Goal: Task Accomplishment & Management: Manage account settings

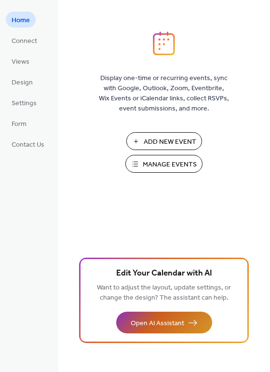
click at [184, 325] on button "Open AI Assistant" at bounding box center [164, 323] width 96 height 22
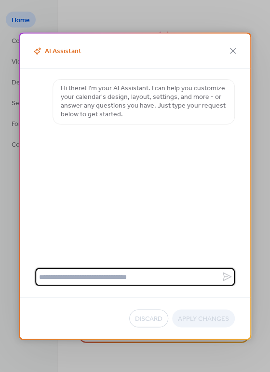
click at [74, 278] on textarea at bounding box center [128, 277] width 186 height 18
paste textarea "**********"
type textarea "**********"
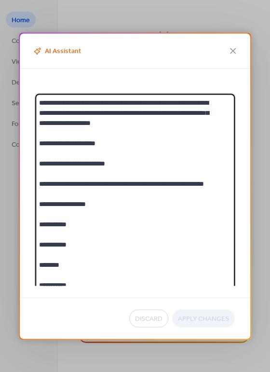
click at [107, 245] on textarea "**********" at bounding box center [128, 341] width 186 height 494
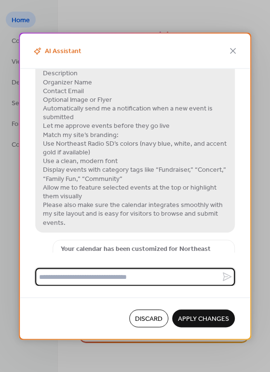
scroll to position [298, 0]
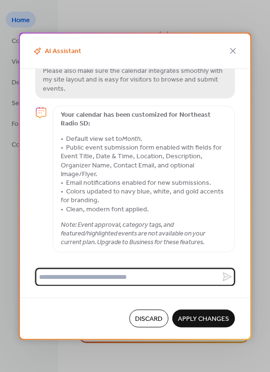
click at [119, 235] on em "Note: Event approval, category tags, and featured/highlighted events are not av…" at bounding box center [133, 233] width 145 height 30
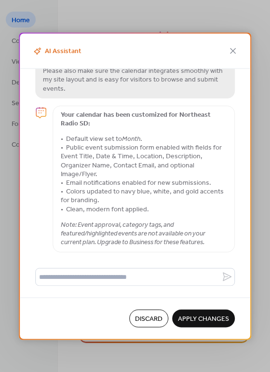
drag, startPoint x: 87, startPoint y: 121, endPoint x: 94, endPoint y: 117, distance: 7.8
click at [87, 120] on strong "Your calendar has been customized for Northeast Radio SD:" at bounding box center [136, 120] width 150 height 22
click at [72, 110] on strong "Your calendar has been customized for Northeast Radio SD:" at bounding box center [136, 120] width 150 height 22
click at [65, 115] on strong "Your calendar has been customized for Northeast Radio SD:" at bounding box center [136, 120] width 150 height 22
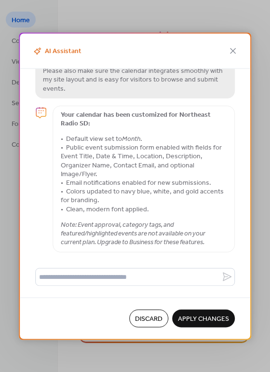
click at [71, 144] on li "Public event submission form enabled with fields for Event Title, Date & Time, …" at bounding box center [144, 161] width 166 height 35
click at [62, 117] on strong "Your calendar has been customized for Northeast Radio SD:" at bounding box center [136, 120] width 150 height 22
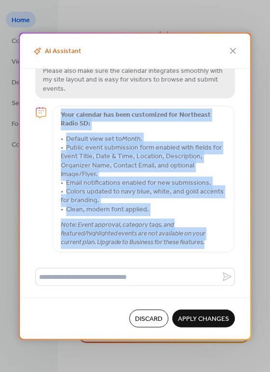
drag, startPoint x: 65, startPoint y: 113, endPoint x: 213, endPoint y: 248, distance: 200.4
click at [213, 248] on span "Your calendar has been customized for Northeast Radio SD: Default view set to M…" at bounding box center [144, 179] width 182 height 147
copy span "Your calendar has been customized for Northeast Radio SD: Default view set to M…"
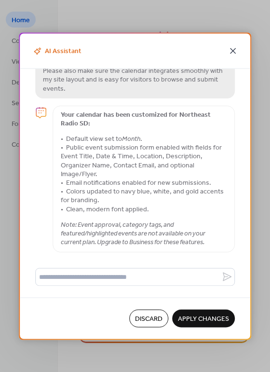
click at [232, 47] on icon at bounding box center [233, 51] width 12 height 12
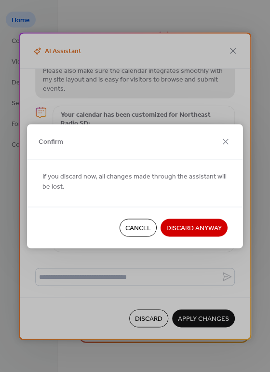
click at [136, 223] on span "Cancel" at bounding box center [138, 228] width 26 height 10
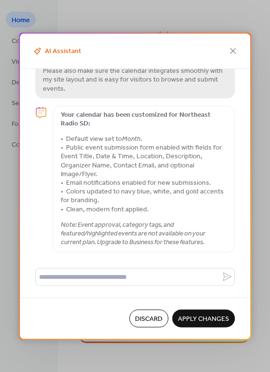
click at [205, 317] on span "Apply Changes" at bounding box center [203, 319] width 51 height 10
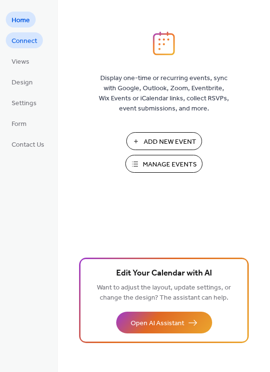
click at [33, 45] on span "Connect" at bounding box center [25, 41] width 26 height 10
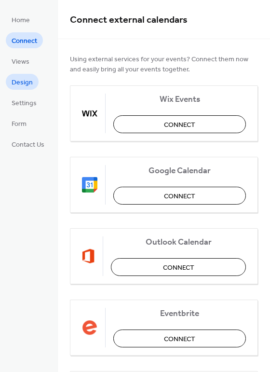
click at [17, 85] on span "Design" at bounding box center [22, 83] width 21 height 10
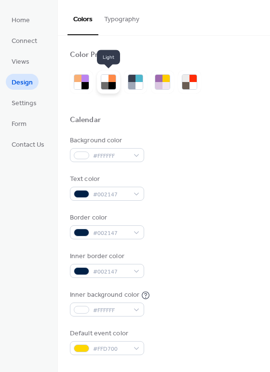
click at [112, 82] on div at bounding box center [112, 85] width 7 height 7
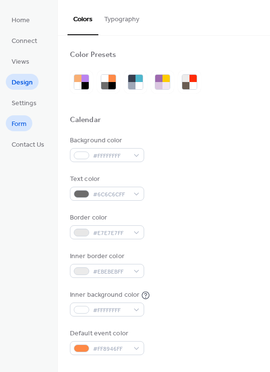
click at [22, 125] on span "Form" at bounding box center [19, 124] width 15 height 10
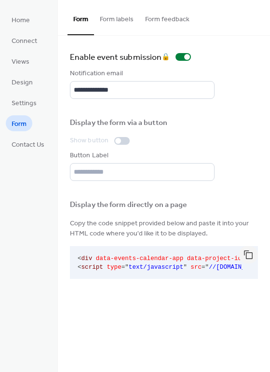
click at [127, 138] on div at bounding box center [121, 141] width 15 height 8
click at [120, 139] on div at bounding box center [121, 141] width 15 height 8
click at [118, 139] on div at bounding box center [118, 141] width 6 height 6
click at [115, 139] on div at bounding box center [118, 141] width 6 height 6
click at [114, 138] on div at bounding box center [121, 141] width 15 height 8
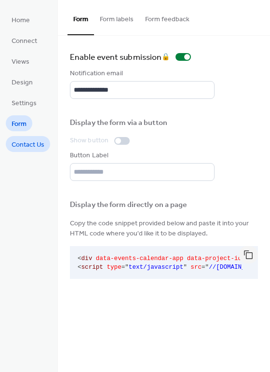
click at [29, 142] on span "Contact Us" at bounding box center [28, 145] width 33 height 10
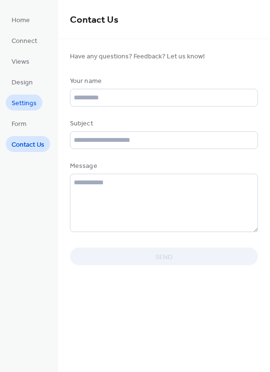
click at [23, 96] on link "Settings" at bounding box center [24, 103] width 37 height 16
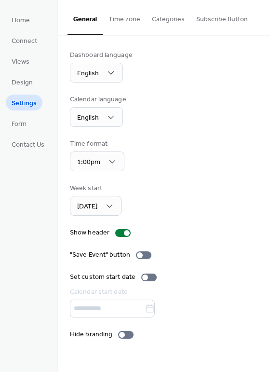
click at [192, 200] on div "Week start Sunday" at bounding box center [164, 199] width 188 height 32
click at [138, 253] on div at bounding box center [140, 255] width 6 height 6
click at [142, 278] on div at bounding box center [145, 277] width 6 height 6
click at [136, 20] on button "Time zone" at bounding box center [124, 17] width 43 height 34
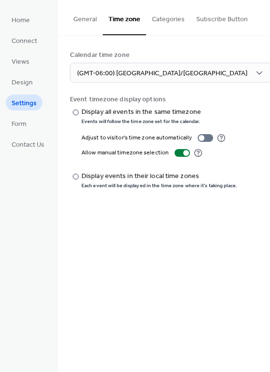
click at [170, 21] on button "Categories" at bounding box center [168, 17] width 44 height 34
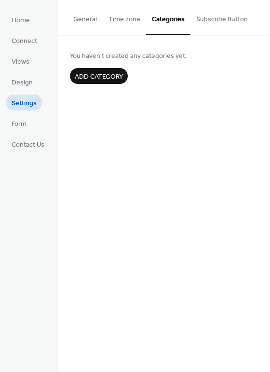
click at [211, 21] on button "Subscribe Button" at bounding box center [222, 17] width 63 height 34
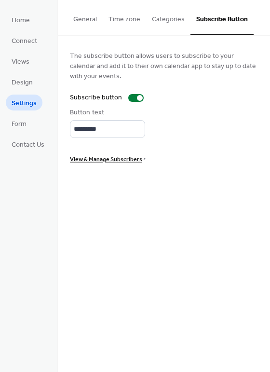
click at [82, 17] on button "General" at bounding box center [85, 17] width 35 height 34
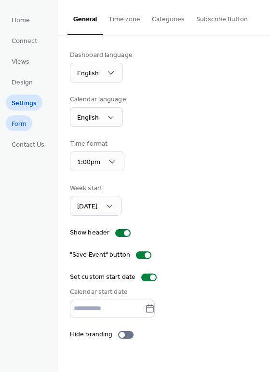
click at [19, 123] on span "Form" at bounding box center [19, 124] width 15 height 10
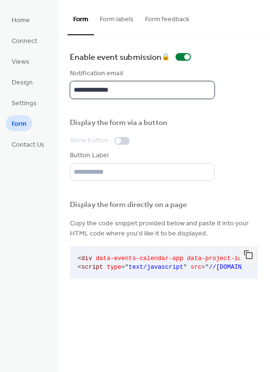
click at [141, 89] on input "**********" at bounding box center [142, 90] width 145 height 18
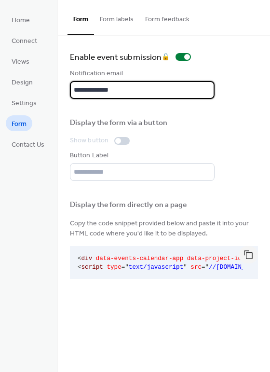
click at [141, 89] on input "**********" at bounding box center [142, 90] width 145 height 18
click at [142, 90] on input "**********" at bounding box center [142, 90] width 145 height 18
type input "**********"
click at [239, 43] on div "**********" at bounding box center [164, 166] width 212 height 261
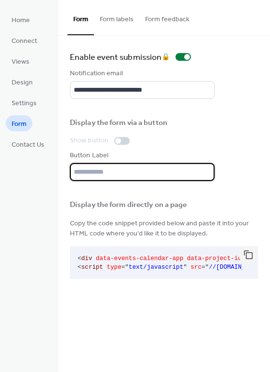
click at [126, 172] on input "text" at bounding box center [142, 172] width 145 height 18
type input "*"
type input "**********"
click at [120, 140] on div at bounding box center [118, 141] width 6 height 6
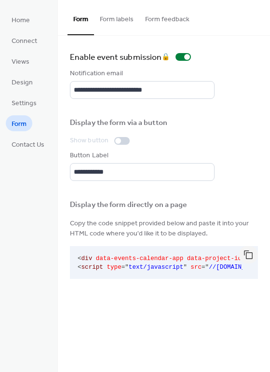
drag, startPoint x: 121, startPoint y: 140, endPoint x: 115, endPoint y: 140, distance: 5.8
click at [119, 140] on div at bounding box center [121, 141] width 15 height 8
click at [115, 140] on div at bounding box center [118, 141] width 6 height 6
drag, startPoint x: 114, startPoint y: 141, endPoint x: 164, endPoint y: 137, distance: 49.8
click at [115, 141] on div at bounding box center [118, 141] width 6 height 6
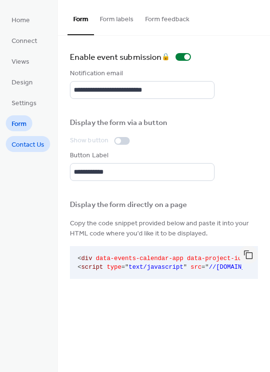
click at [21, 144] on span "Contact Us" at bounding box center [28, 145] width 33 height 10
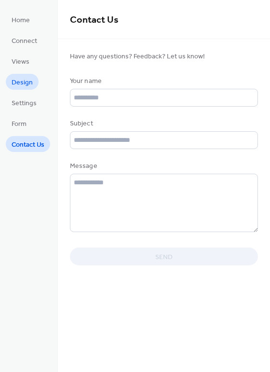
click at [22, 78] on span "Design" at bounding box center [22, 83] width 21 height 10
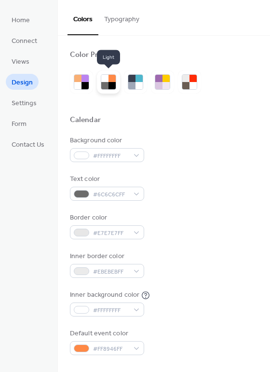
click at [109, 82] on div at bounding box center [112, 85] width 7 height 7
click at [125, 20] on button "Typography" at bounding box center [121, 17] width 47 height 34
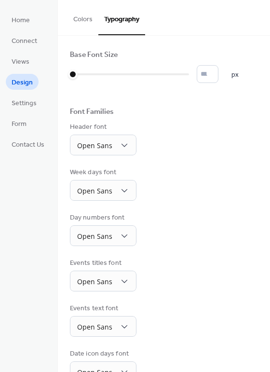
click at [79, 18] on button "Colors" at bounding box center [83, 17] width 31 height 34
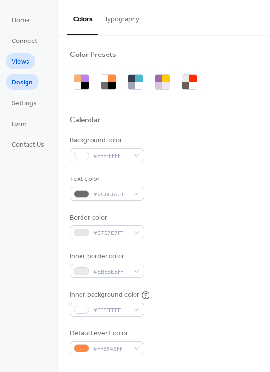
click at [23, 61] on span "Views" at bounding box center [21, 62] width 18 height 10
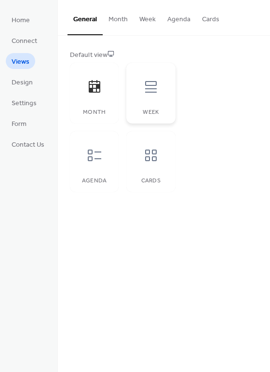
click at [153, 98] on div at bounding box center [150, 86] width 29 height 29
click at [139, 92] on div at bounding box center [150, 86] width 29 height 29
click at [140, 20] on button "Week" at bounding box center [148, 17] width 28 height 34
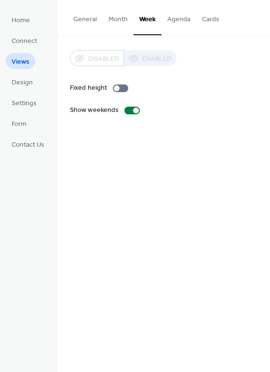
click at [170, 27] on button "Agenda" at bounding box center [179, 17] width 35 height 34
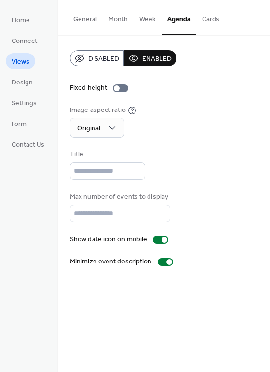
click at [211, 11] on button "Cards" at bounding box center [210, 17] width 29 height 34
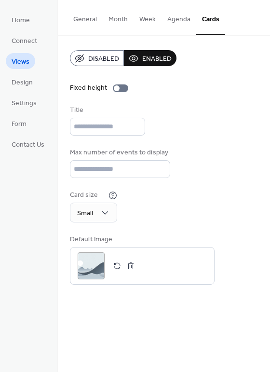
click at [141, 22] on button "Week" at bounding box center [148, 17] width 28 height 34
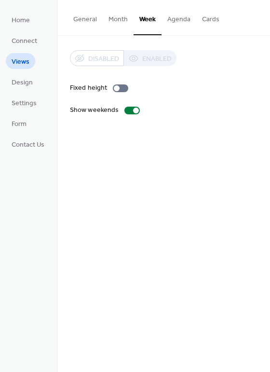
click at [91, 17] on button "General" at bounding box center [85, 17] width 35 height 34
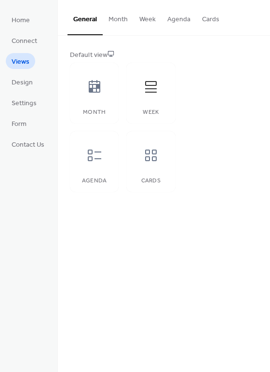
click at [103, 84] on div at bounding box center [94, 86] width 29 height 29
click at [147, 103] on div "Week" at bounding box center [150, 93] width 49 height 61
click at [96, 160] on icon at bounding box center [94, 155] width 15 height 15
click at [157, 172] on div "Cards" at bounding box center [150, 161] width 49 height 61
click at [208, 20] on button "Cards" at bounding box center [210, 17] width 29 height 34
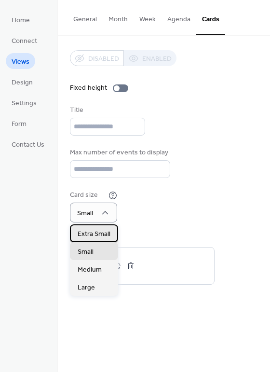
click at [99, 233] on span "Extra Small" at bounding box center [94, 234] width 33 height 10
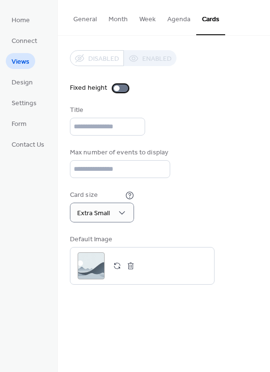
click at [117, 86] on div at bounding box center [117, 88] width 6 height 6
click at [122, 85] on div at bounding box center [125, 88] width 6 height 6
click at [183, 20] on button "Agenda" at bounding box center [179, 17] width 35 height 34
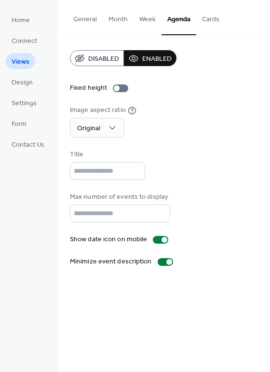
click at [208, 19] on button "Cards" at bounding box center [210, 17] width 29 height 34
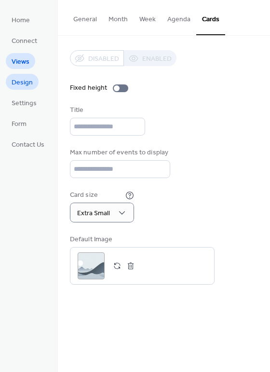
click at [17, 82] on span "Design" at bounding box center [22, 83] width 21 height 10
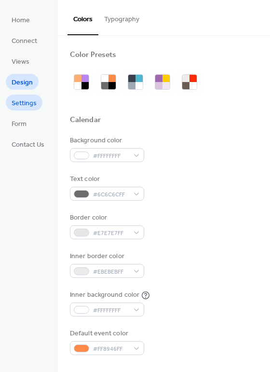
click at [22, 101] on span "Settings" at bounding box center [24, 103] width 25 height 10
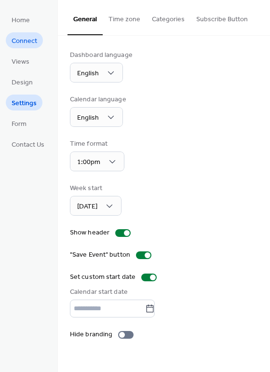
click at [27, 42] on span "Connect" at bounding box center [25, 41] width 26 height 10
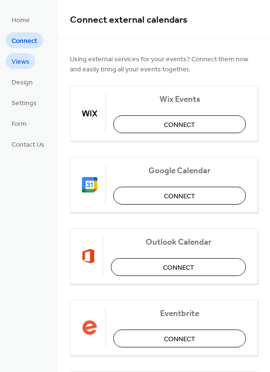
click at [26, 62] on span "Views" at bounding box center [21, 62] width 18 height 10
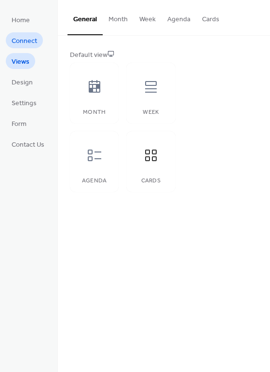
click at [24, 34] on link "Connect" at bounding box center [24, 40] width 37 height 16
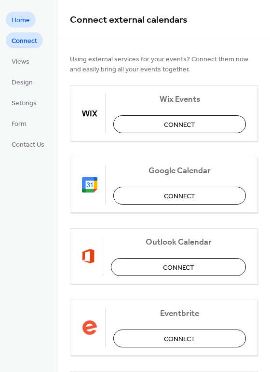
click at [20, 22] on span "Home" at bounding box center [21, 20] width 18 height 10
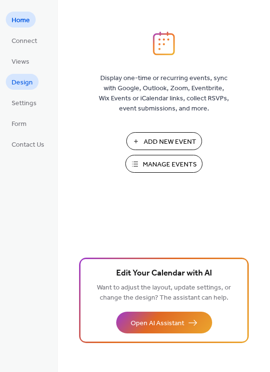
click at [23, 81] on span "Design" at bounding box center [22, 83] width 21 height 10
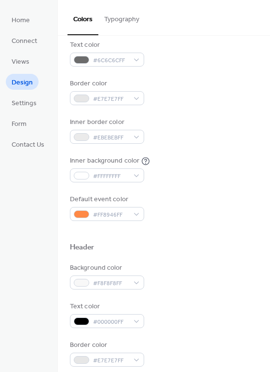
scroll to position [154, 0]
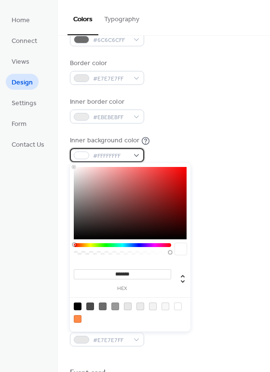
click at [136, 149] on div "#FFFFFFFF" at bounding box center [107, 155] width 74 height 14
click at [199, 136] on div "Inner background color #FFFFFFFF" at bounding box center [164, 149] width 188 height 27
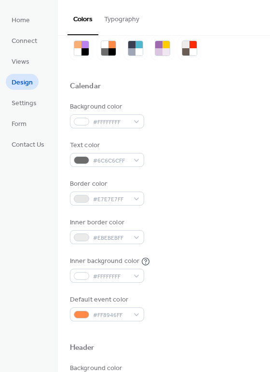
scroll to position [0, 0]
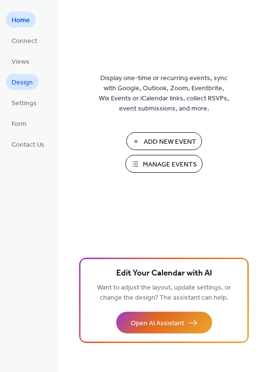
click at [25, 83] on span "Design" at bounding box center [22, 83] width 21 height 10
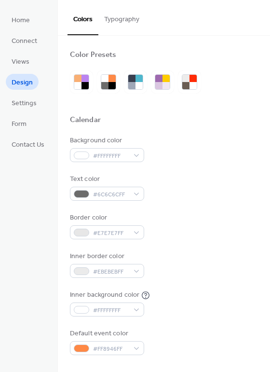
click at [128, 12] on button "Typography" at bounding box center [121, 17] width 47 height 34
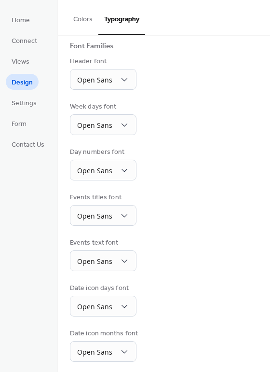
scroll to position [69, 0]
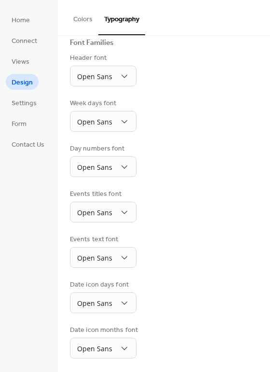
click at [78, 15] on button "Colors" at bounding box center [83, 17] width 31 height 34
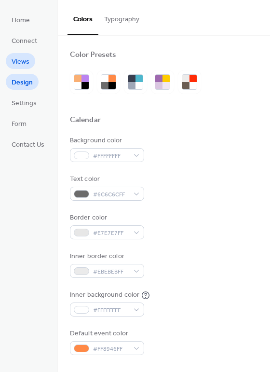
click at [15, 59] on span "Views" at bounding box center [21, 62] width 18 height 10
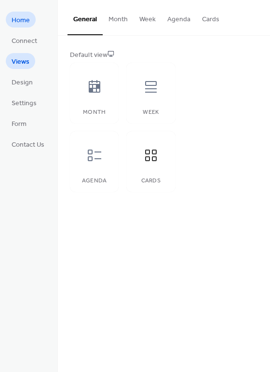
click at [20, 22] on span "Home" at bounding box center [21, 20] width 18 height 10
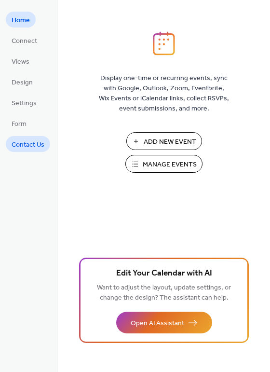
click at [42, 146] on span "Contact Us" at bounding box center [28, 145] width 33 height 10
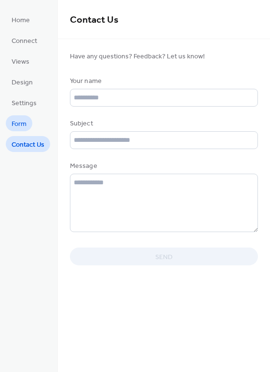
click at [31, 125] on link "Form" at bounding box center [19, 123] width 27 height 16
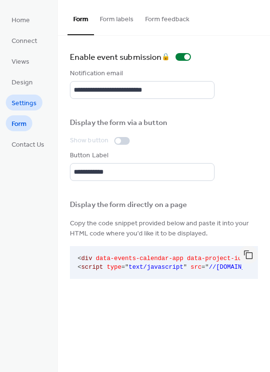
click at [27, 100] on span "Settings" at bounding box center [24, 103] width 25 height 10
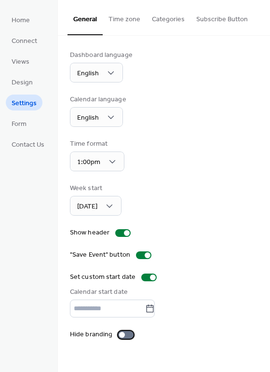
click at [121, 332] on div at bounding box center [122, 335] width 6 height 6
click at [23, 84] on span "Design" at bounding box center [22, 83] width 21 height 10
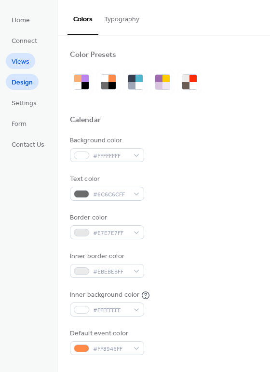
click at [20, 57] on span "Views" at bounding box center [21, 62] width 18 height 10
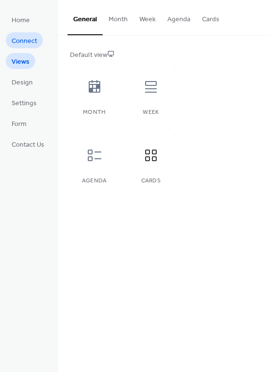
click at [16, 41] on span "Connect" at bounding box center [25, 41] width 26 height 10
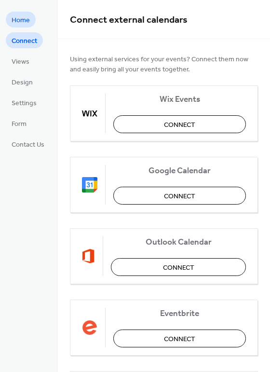
click at [17, 19] on span "Home" at bounding box center [21, 20] width 18 height 10
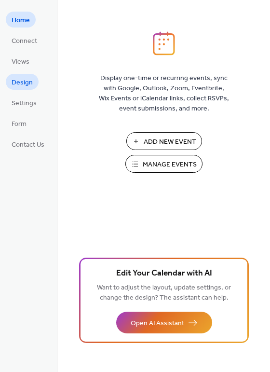
click at [22, 82] on span "Design" at bounding box center [22, 83] width 21 height 10
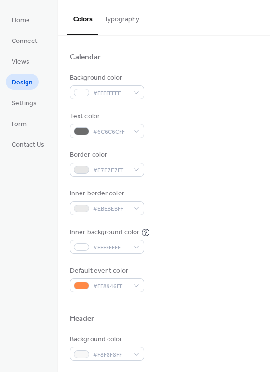
scroll to position [64, 0]
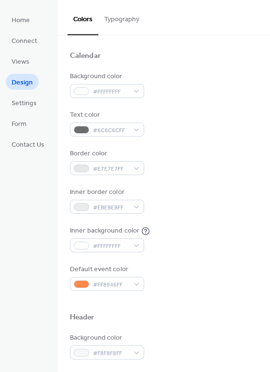
click at [145, 168] on div "Border color #E7E7E7FF" at bounding box center [164, 162] width 188 height 27
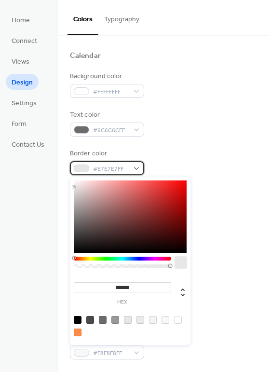
click at [135, 165] on div "#E7E7E7FF" at bounding box center [107, 168] width 74 height 14
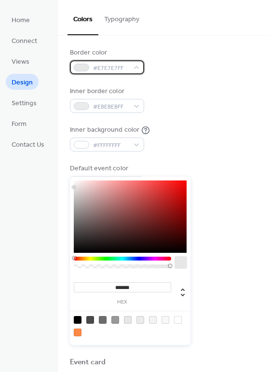
scroll to position [193, 0]
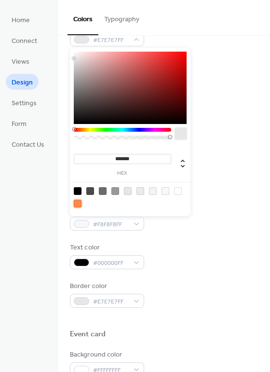
click at [78, 200] on div at bounding box center [78, 204] width 8 height 8
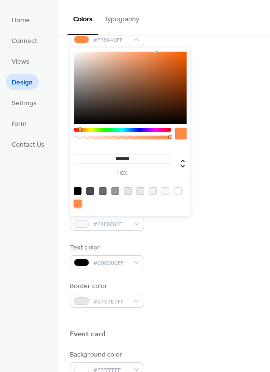
click at [75, 202] on div at bounding box center [78, 204] width 8 height 8
click at [183, 160] on icon at bounding box center [183, 164] width 4 height 8
type input "***"
click at [247, 203] on div at bounding box center [164, 200] width 188 height 8
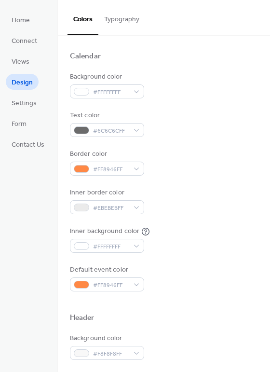
scroll to position [64, 0]
click at [139, 169] on div "#FF8946FF" at bounding box center [107, 168] width 74 height 14
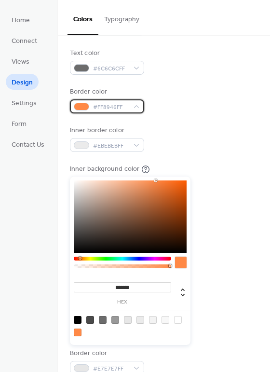
scroll to position [128, 0]
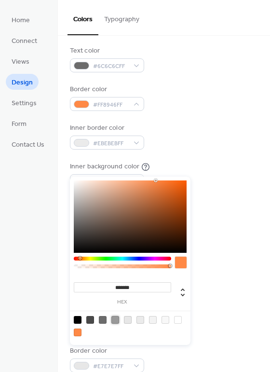
click at [116, 317] on div at bounding box center [115, 320] width 8 height 8
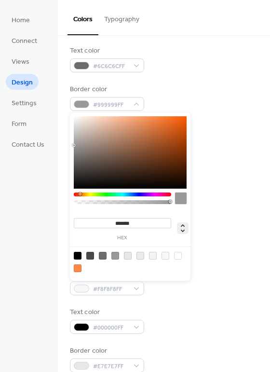
click at [182, 224] on icon at bounding box center [183, 228] width 12 height 12
click at [185, 231] on icon at bounding box center [183, 228] width 12 height 12
type input "**"
type input "***"
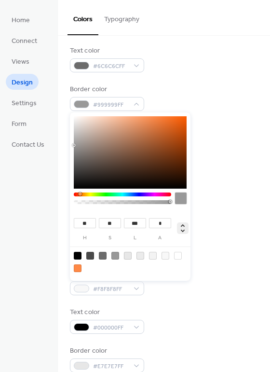
click at [184, 230] on icon at bounding box center [183, 228] width 4 height 8
click at [184, 229] on icon at bounding box center [183, 228] width 12 height 12
type input "**"
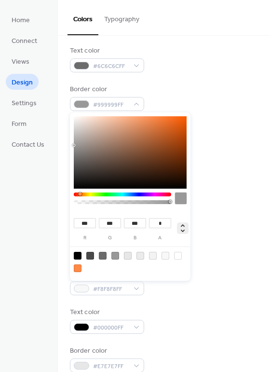
type input "***"
click at [181, 222] on icon at bounding box center [183, 228] width 12 height 12
type input "**"
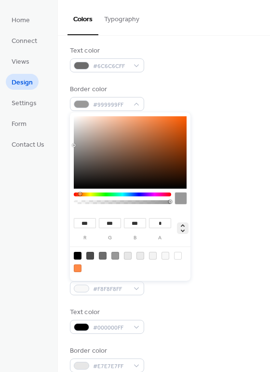
type input "**"
type input "***"
click at [181, 222] on icon at bounding box center [183, 228] width 12 height 12
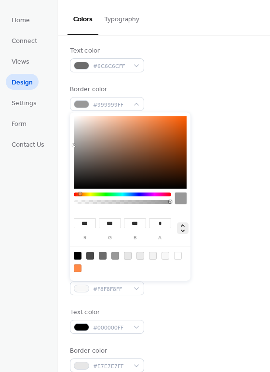
type input "**"
type input "***"
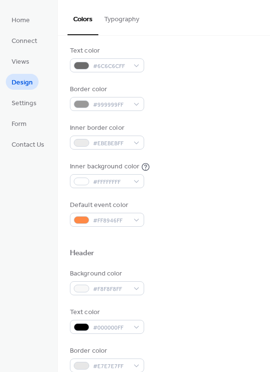
click at [239, 173] on div "Inner background color #FFFFFFFF" at bounding box center [164, 175] width 188 height 27
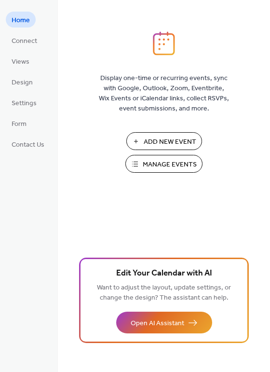
click at [166, 167] on span "Manage Events" at bounding box center [170, 165] width 54 height 10
drag, startPoint x: 35, startPoint y: 31, endPoint x: 21, endPoint y: 40, distance: 16.7
click at [21, 40] on span "Connect" at bounding box center [25, 41] width 26 height 10
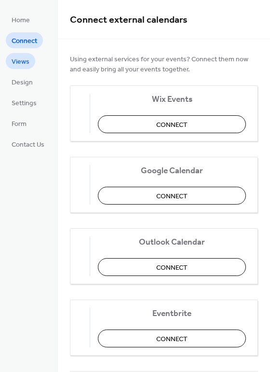
click at [29, 68] on link "Views" at bounding box center [20, 61] width 29 height 16
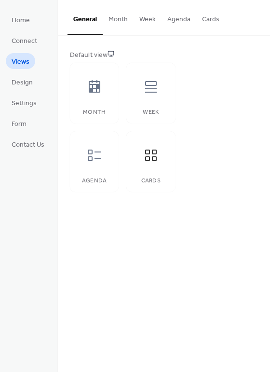
click at [211, 19] on button "Cards" at bounding box center [210, 17] width 29 height 34
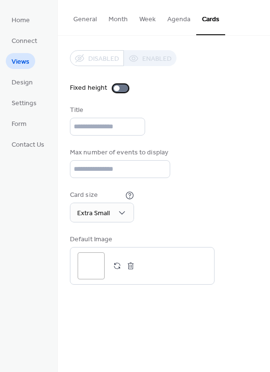
click at [116, 85] on div at bounding box center [117, 88] width 6 height 6
click at [123, 84] on div at bounding box center [120, 88] width 15 height 8
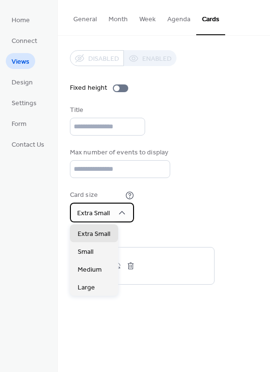
click at [109, 205] on div "Extra Small" at bounding box center [102, 213] width 64 height 20
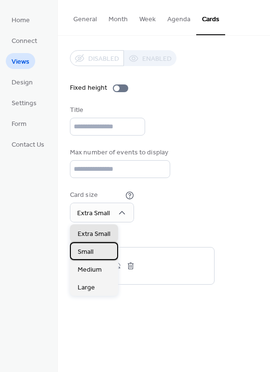
click at [95, 253] on div "Small" at bounding box center [94, 251] width 48 height 18
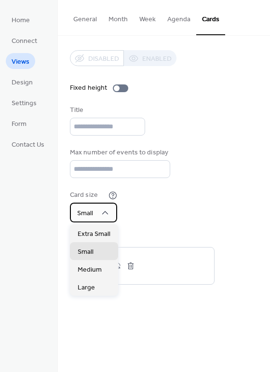
click at [104, 209] on icon at bounding box center [105, 213] width 10 height 10
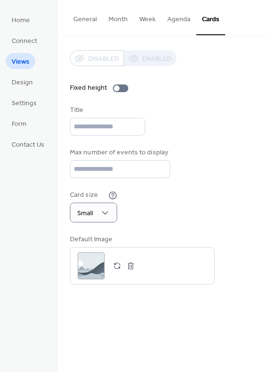
click at [234, 182] on div "Disabled Enabled Fixed height Title Max number of events to display ** Card siz…" at bounding box center [164, 167] width 188 height 234
click at [21, 83] on span "Design" at bounding box center [22, 83] width 21 height 10
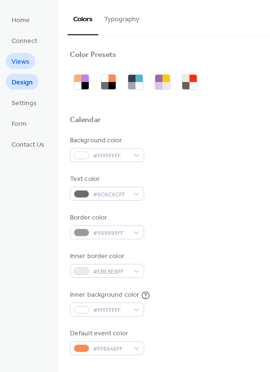
click at [20, 60] on span "Views" at bounding box center [21, 62] width 18 height 10
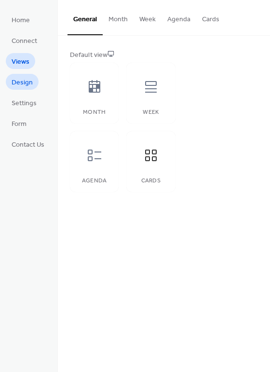
click at [24, 79] on span "Design" at bounding box center [22, 83] width 21 height 10
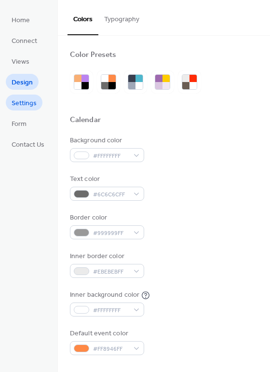
click at [20, 103] on span "Settings" at bounding box center [24, 103] width 25 height 10
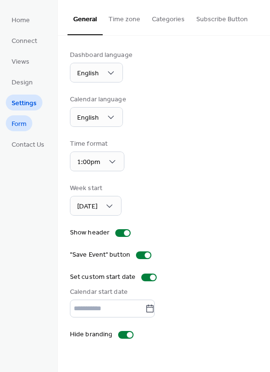
click at [16, 126] on span "Form" at bounding box center [19, 124] width 15 height 10
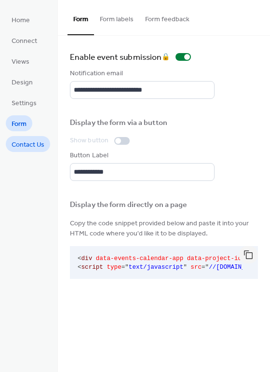
click at [29, 145] on span "Contact Us" at bounding box center [28, 145] width 33 height 10
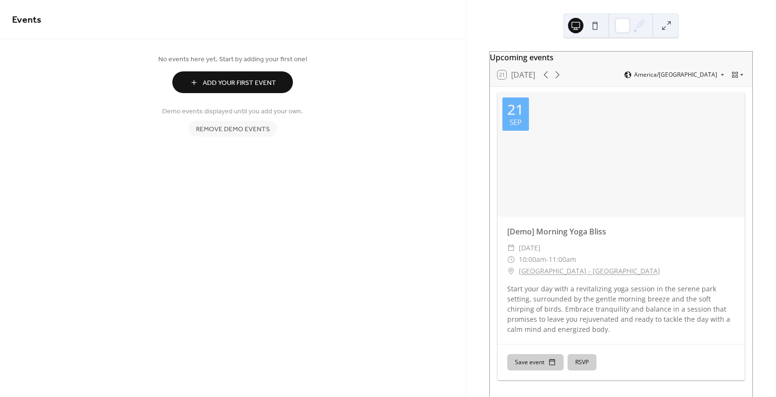
click at [239, 126] on span "Remove demo events" at bounding box center [233, 129] width 74 height 10
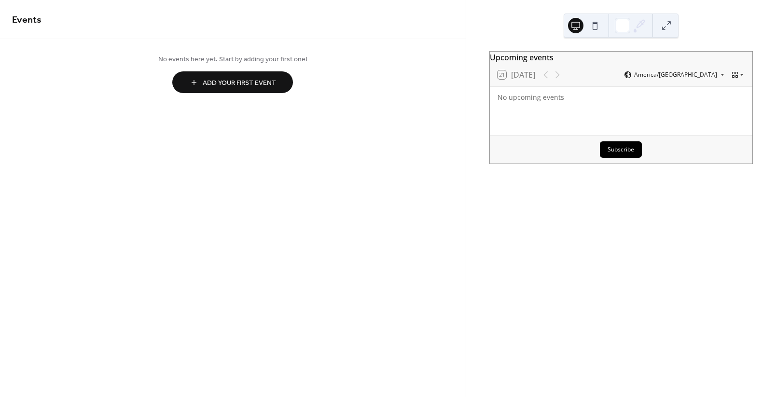
click at [598, 24] on button at bounding box center [594, 25] width 15 height 15
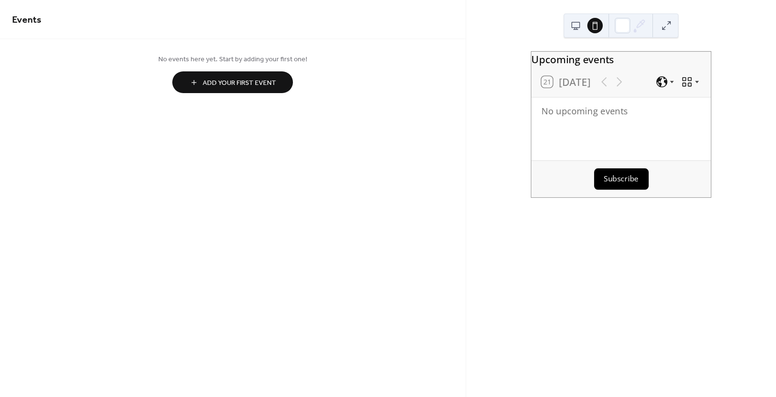
click at [583, 21] on div at bounding box center [585, 25] width 35 height 23
click at [575, 24] on button at bounding box center [575, 25] width 15 height 15
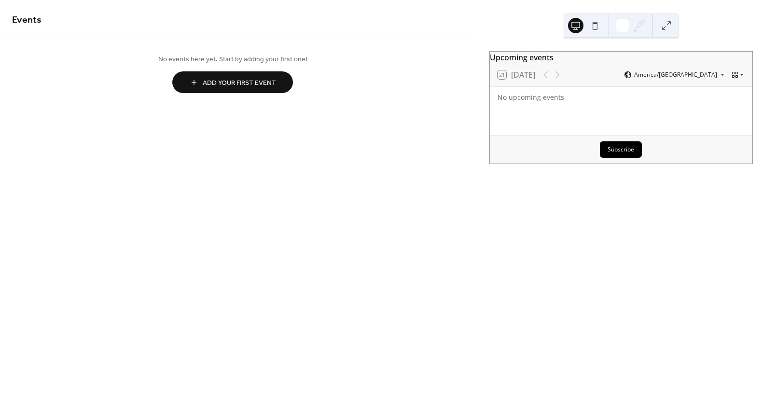
click at [250, 82] on span "Add Your First Event" at bounding box center [239, 83] width 73 height 10
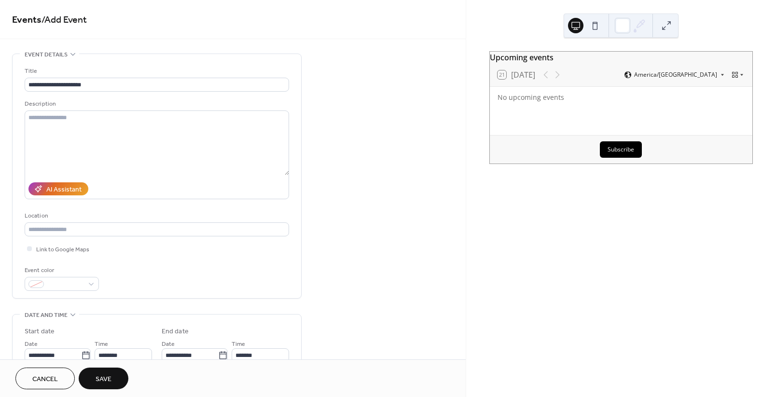
click at [546, 257] on div "Upcoming events 21 [DATE] America/[GEOGRAPHIC_DATA] No upcoming events Subscribe" at bounding box center [621, 198] width 310 height 397
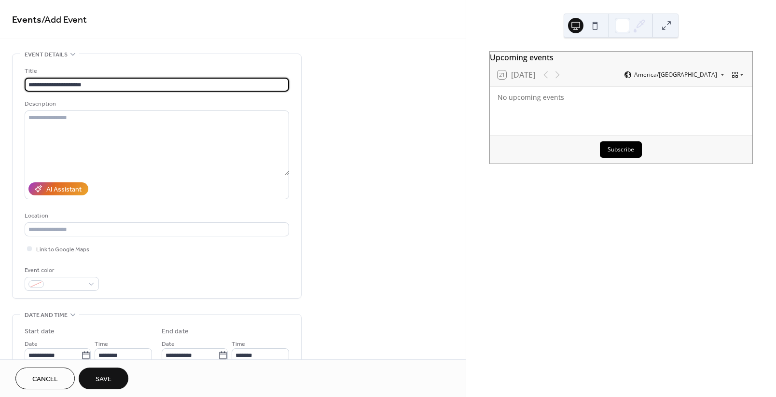
click at [106, 80] on input "**********" at bounding box center [157, 85] width 264 height 14
type input "**********"
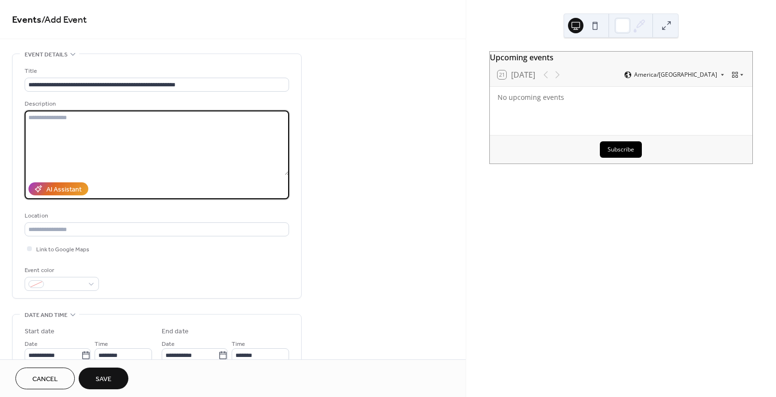
click at [81, 123] on textarea at bounding box center [157, 142] width 264 height 65
click at [46, 116] on textarea at bounding box center [157, 142] width 264 height 65
paste textarea "**********"
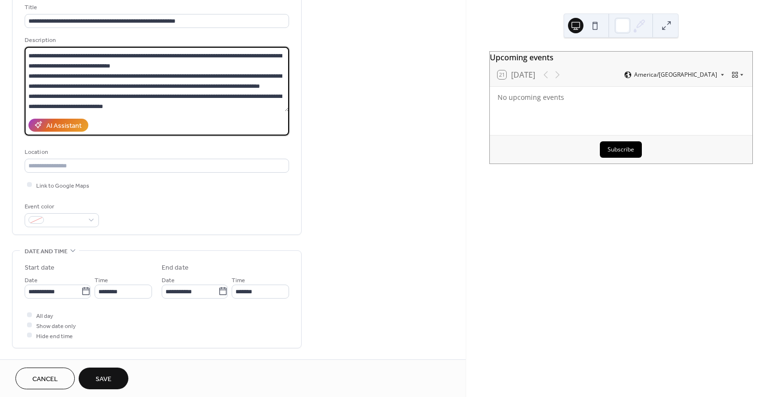
scroll to position [64, 0]
type textarea "**********"
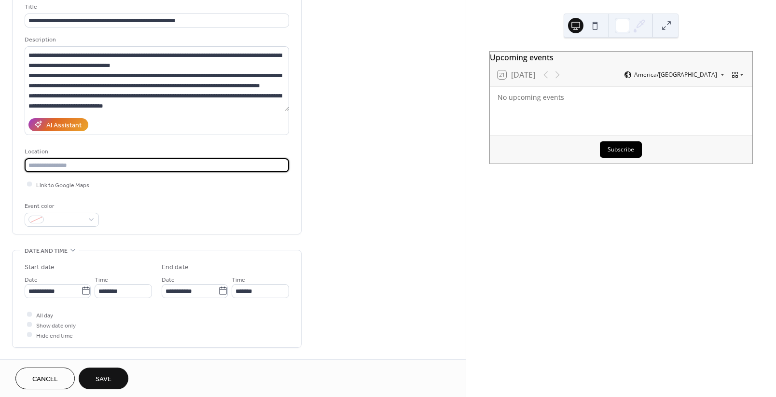
click at [69, 165] on input "text" at bounding box center [157, 165] width 264 height 14
click at [29, 184] on div at bounding box center [29, 184] width 5 height 5
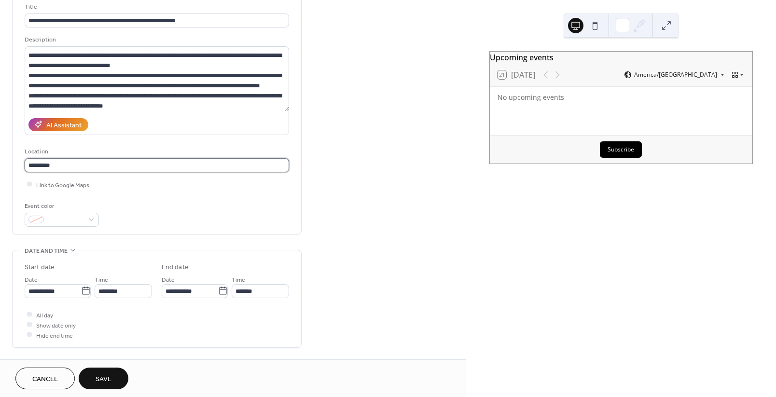
click at [86, 162] on input "*********" at bounding box center [157, 165] width 264 height 14
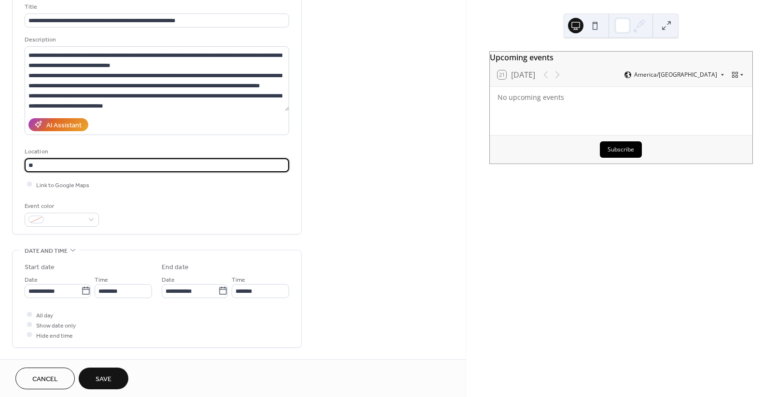
type input "*"
type input "**********"
click at [41, 166] on input "text" at bounding box center [157, 165] width 264 height 14
paste input "**********"
type input "**********"
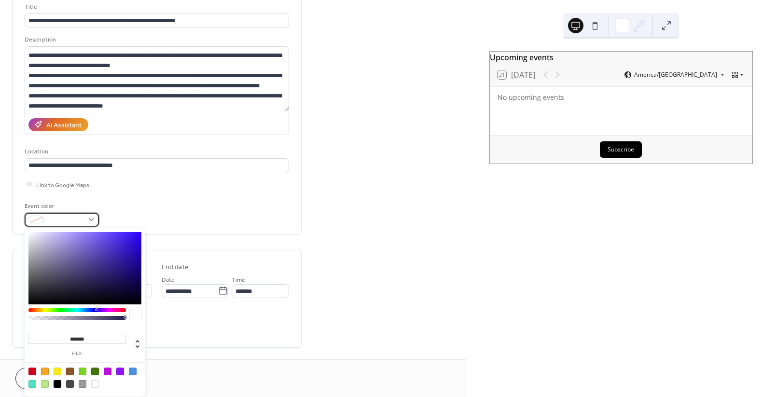
click at [91, 220] on div at bounding box center [62, 220] width 74 height 14
click at [82, 372] on div at bounding box center [83, 372] width 8 height 8
type input "*******"
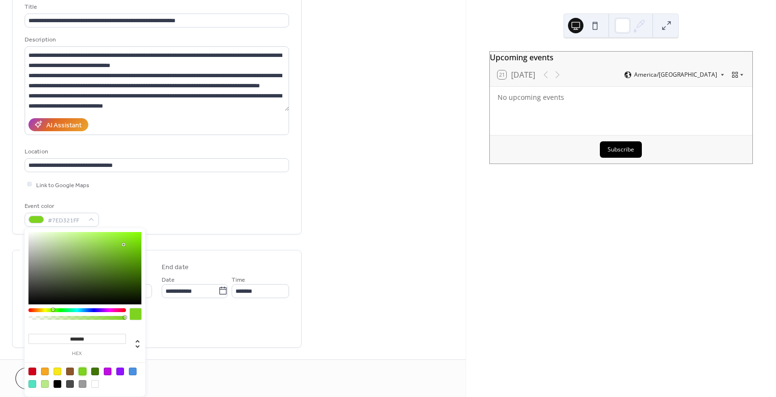
click at [293, 245] on div "**********" at bounding box center [156, 279] width 289 height 581
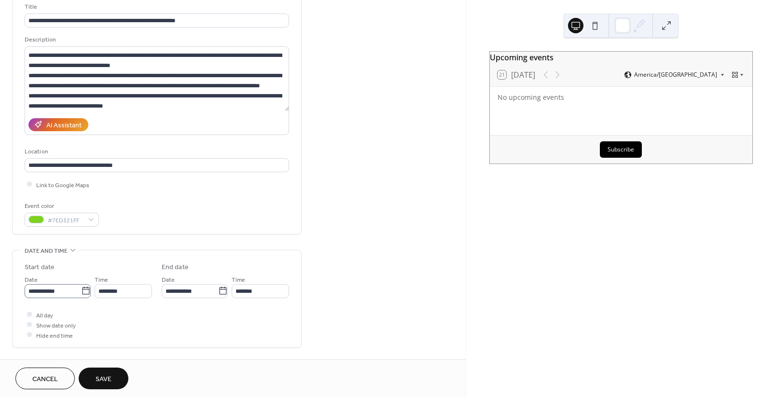
click at [85, 290] on icon at bounding box center [86, 291] width 10 height 10
click at [81, 290] on input "**********" at bounding box center [53, 291] width 56 height 14
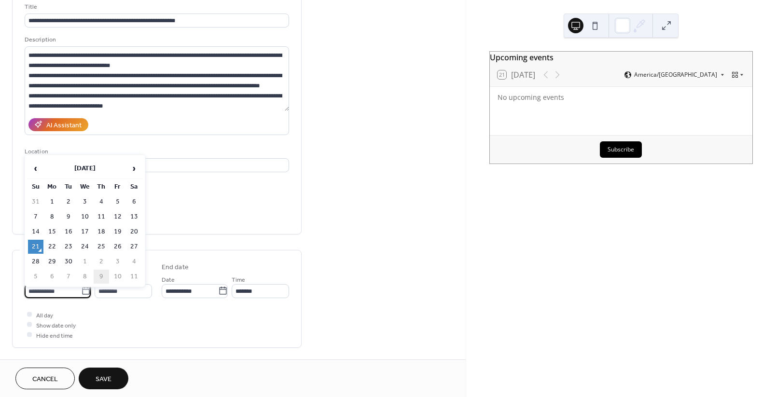
click at [99, 274] on td "9" at bounding box center [101, 277] width 15 height 14
type input "**********"
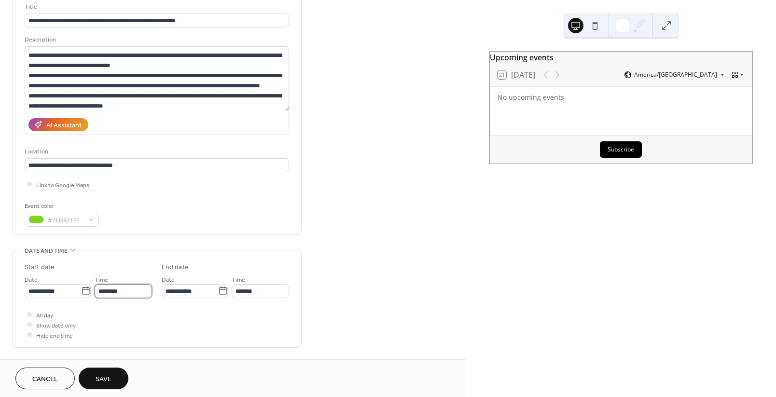
click at [128, 292] on input "********" at bounding box center [123, 291] width 57 height 14
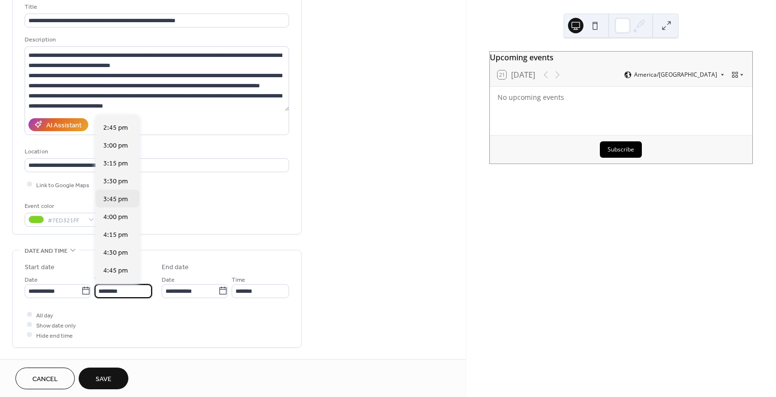
scroll to position [1114, 0]
click at [115, 260] on span "5:30 pm" at bounding box center [115, 260] width 25 height 10
type input "*******"
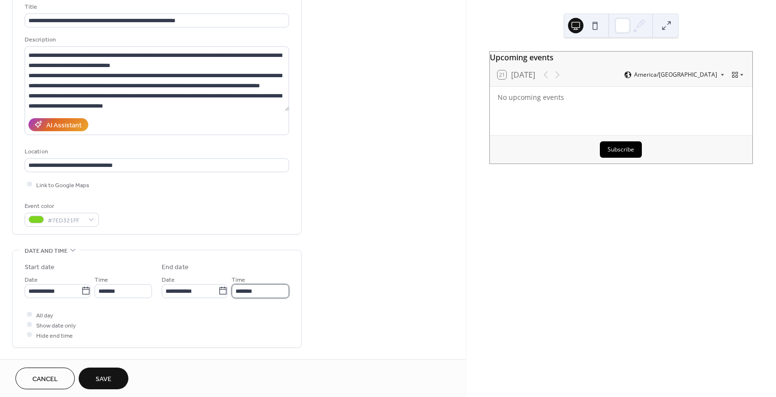
click at [263, 291] on input "*******" at bounding box center [260, 291] width 57 height 14
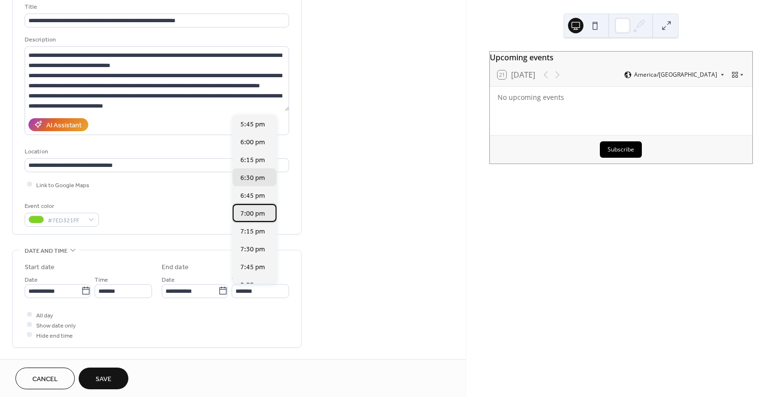
click at [255, 214] on span "7:00 pm" at bounding box center [252, 213] width 25 height 10
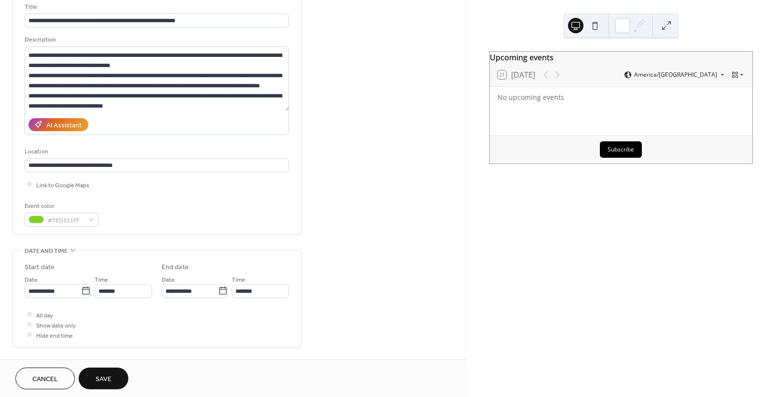
click at [245, 341] on div "**********" at bounding box center [157, 298] width 264 height 97
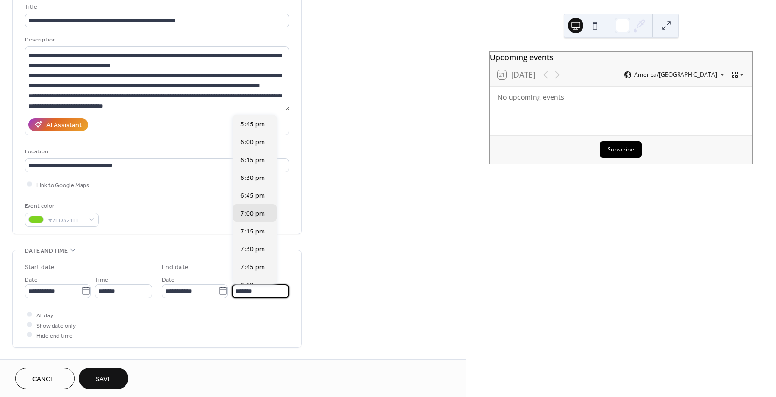
click at [254, 287] on input "*******" at bounding box center [260, 291] width 57 height 14
click at [255, 226] on div "8:00 pm" at bounding box center [254, 220] width 44 height 18
type input "*******"
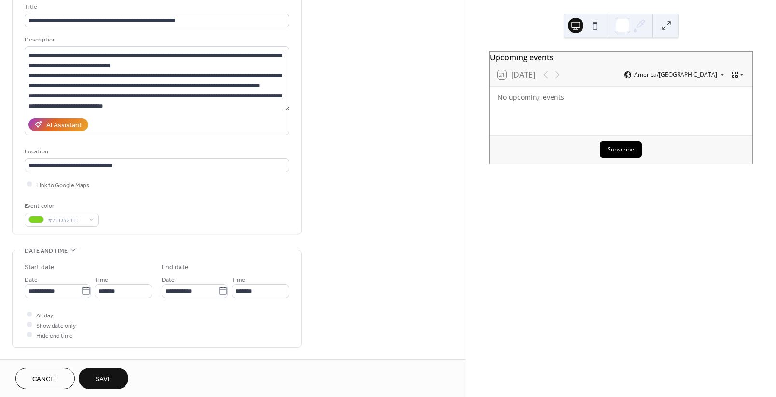
click at [290, 332] on div "**********" at bounding box center [157, 298] width 288 height 97
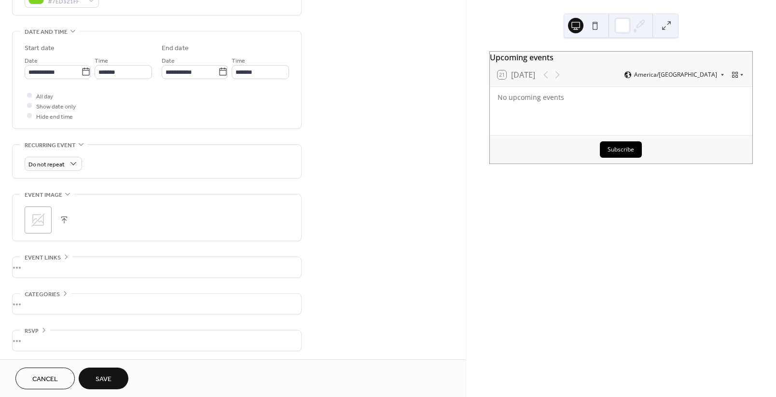
scroll to position [284, 0]
click at [40, 221] on icon at bounding box center [37, 219] width 15 height 15
click at [107, 269] on div "•••" at bounding box center [157, 267] width 288 height 20
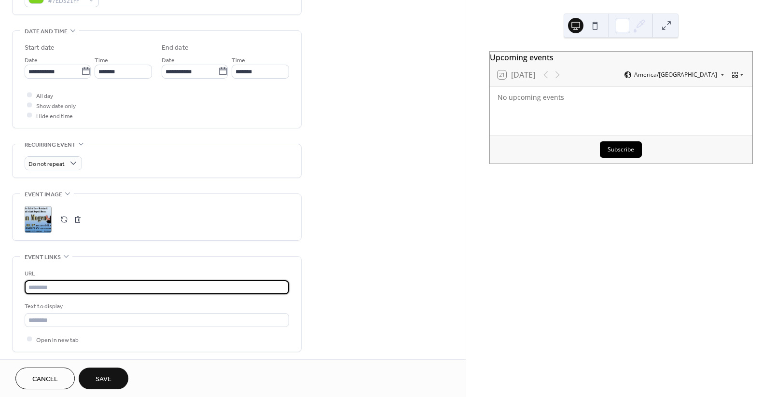
click at [103, 290] on input "text" at bounding box center [157, 287] width 264 height 14
paste input "**********"
type input "**********"
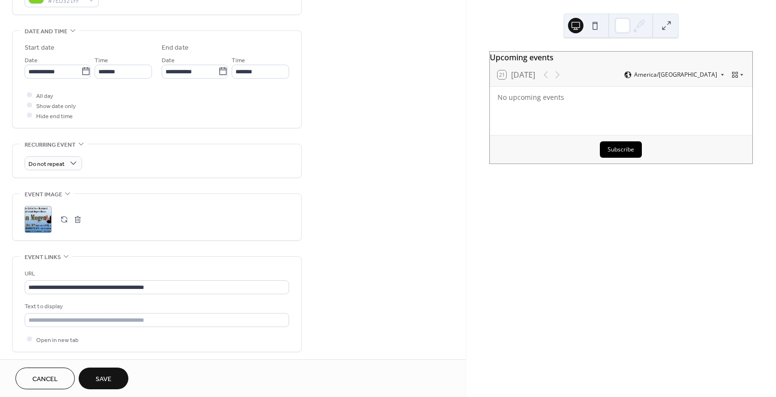
click at [387, 287] on div "**********" at bounding box center [232, 102] width 465 height 665
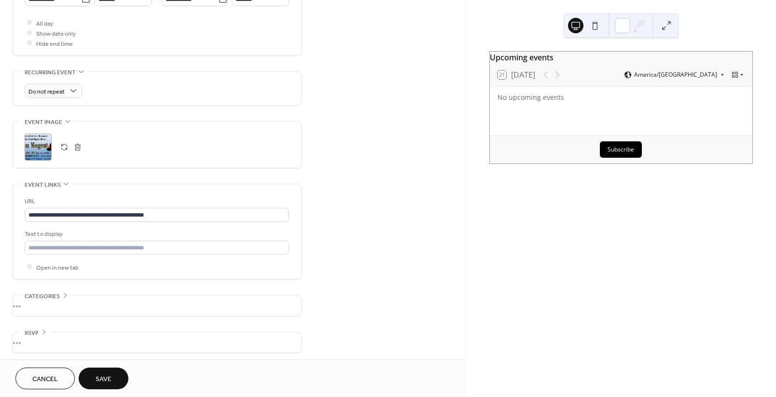
scroll to position [358, 0]
click at [106, 374] on span "Save" at bounding box center [103, 379] width 16 height 10
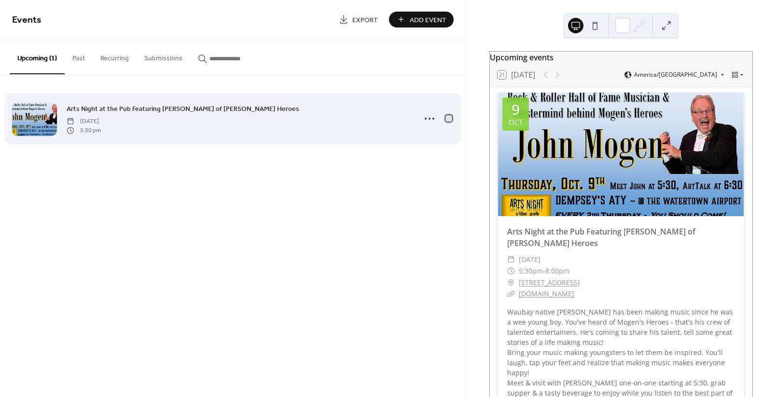
click at [448, 116] on div at bounding box center [448, 118] width 7 height 7
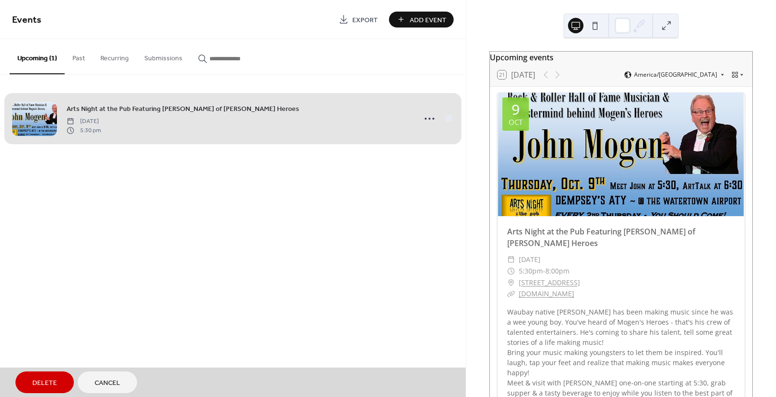
click at [448, 117] on div "Arts Night at the Pub Featuring [PERSON_NAME] of [PERSON_NAME] Heroes [DATE] 5:…" at bounding box center [232, 118] width 441 height 59
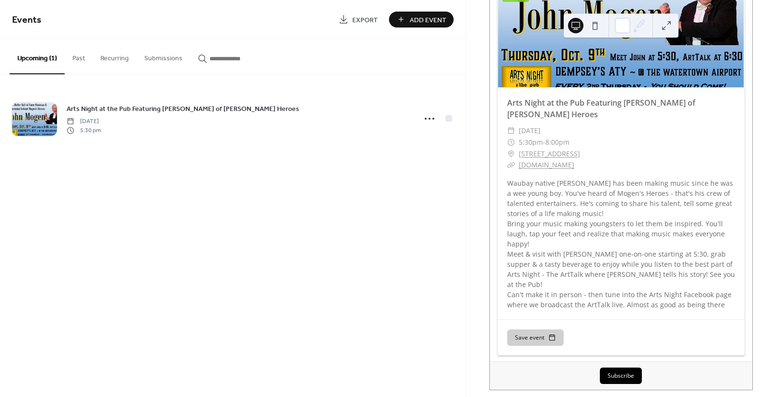
scroll to position [132, 0]
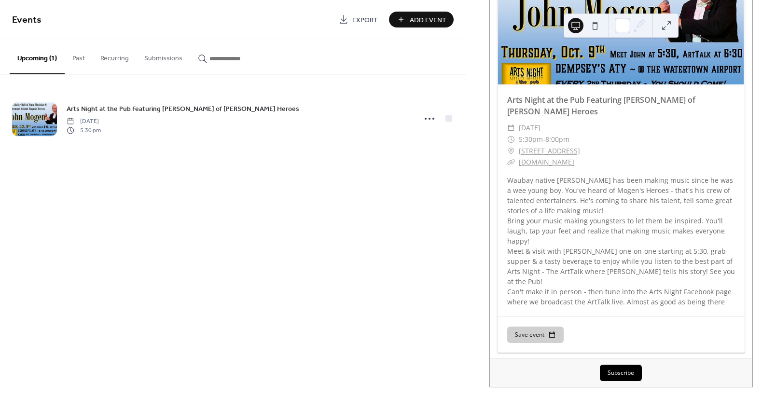
click at [618, 24] on div at bounding box center [621, 25] width 15 height 15
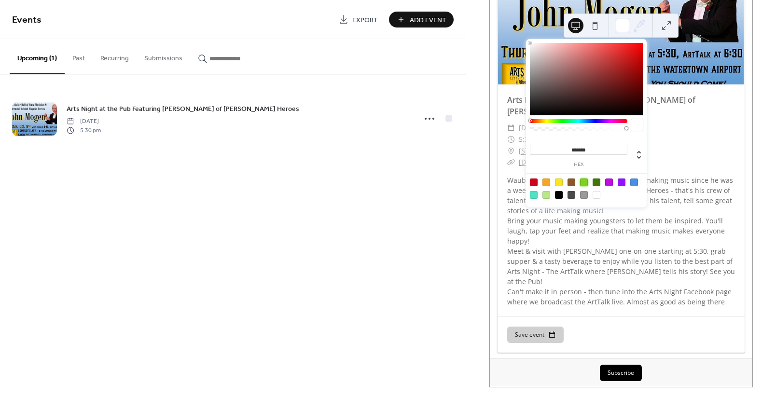
click at [582, 179] on div at bounding box center [584, 182] width 8 height 8
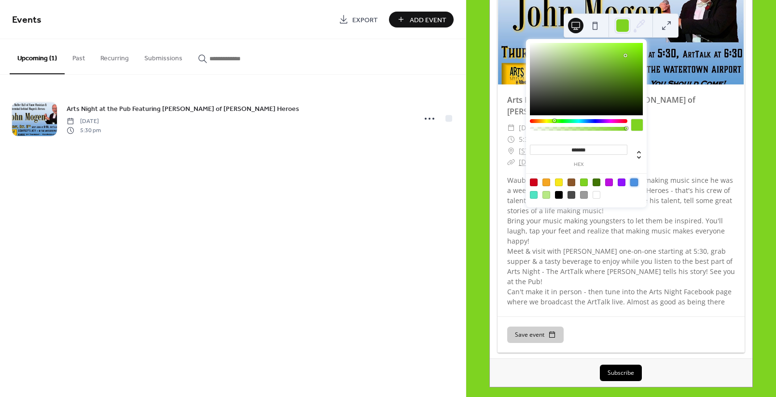
click at [634, 181] on div at bounding box center [634, 182] width 8 height 8
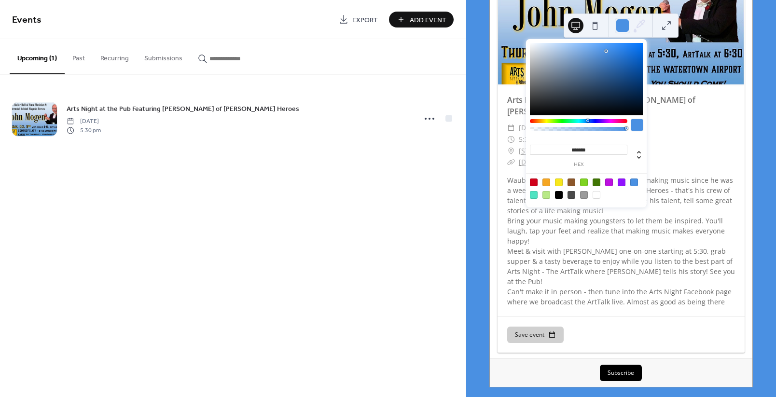
click at [545, 177] on div at bounding box center [586, 188] width 123 height 30
click at [545, 181] on div at bounding box center [546, 182] width 8 height 8
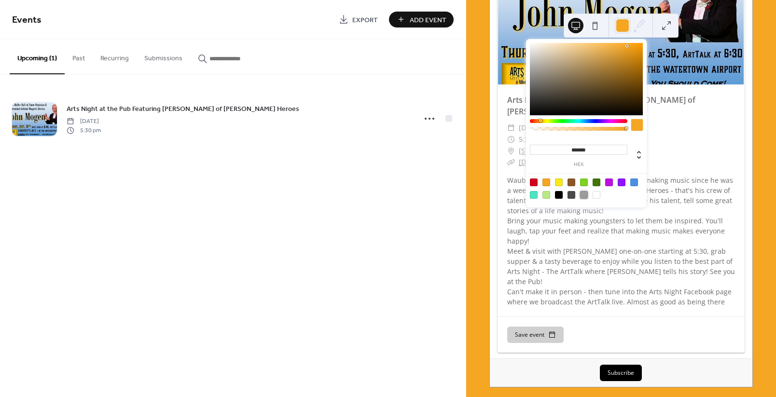
click at [583, 193] on div at bounding box center [584, 195] width 8 height 8
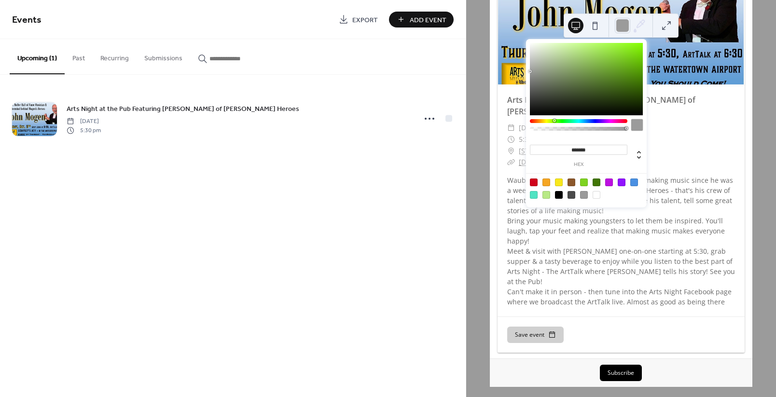
drag, startPoint x: 579, startPoint y: 174, endPoint x: 590, endPoint y: 191, distance: 20.2
click at [578, 174] on div at bounding box center [586, 188] width 123 height 30
click at [595, 181] on div at bounding box center [596, 182] width 8 height 8
type input "*******"
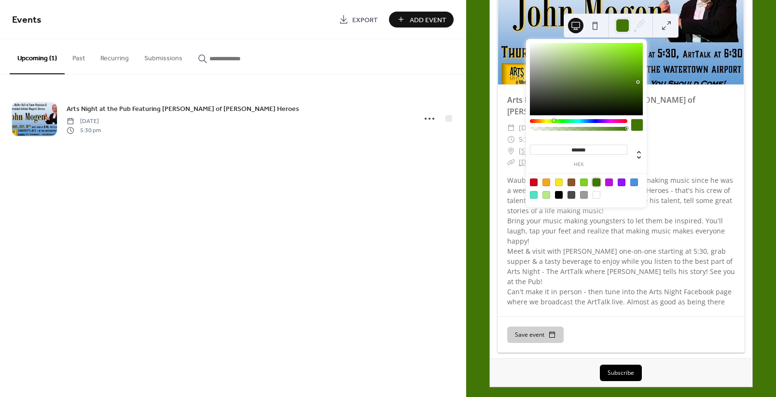
click at [663, 23] on button at bounding box center [665, 25] width 15 height 15
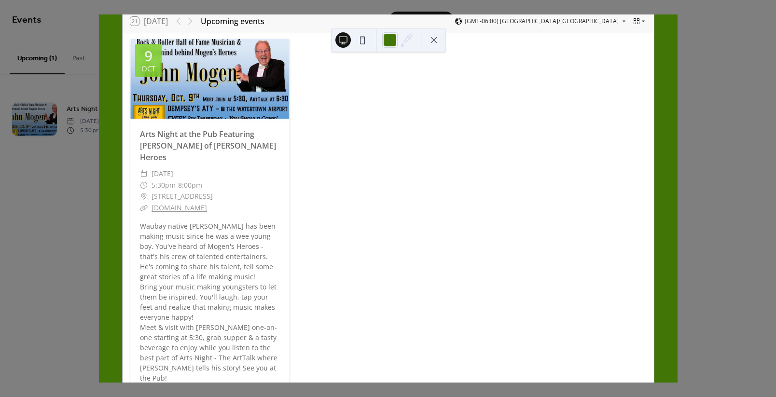
scroll to position [0, 0]
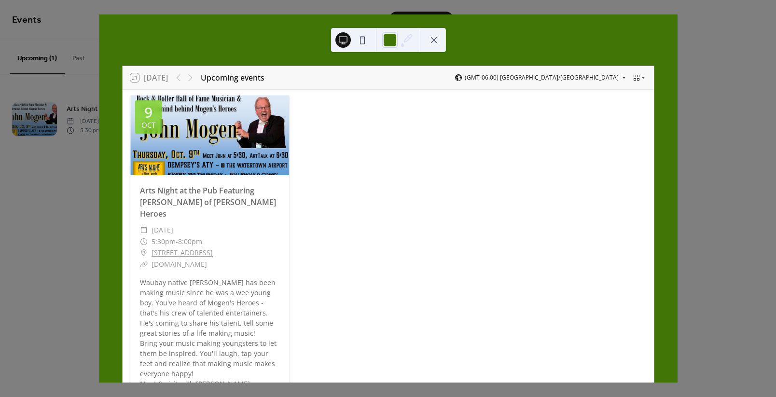
click at [361, 39] on button at bounding box center [362, 39] width 15 height 15
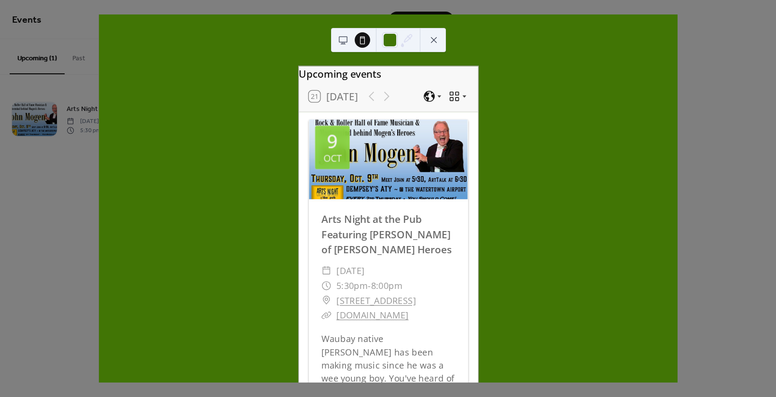
click at [432, 38] on button at bounding box center [433, 39] width 15 height 15
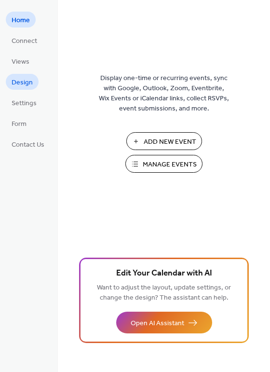
drag, startPoint x: 21, startPoint y: 67, endPoint x: 25, endPoint y: 83, distance: 17.4
click at [25, 84] on span "Design" at bounding box center [22, 83] width 21 height 10
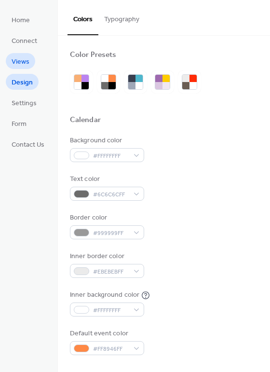
click at [27, 58] on span "Views" at bounding box center [21, 62] width 18 height 10
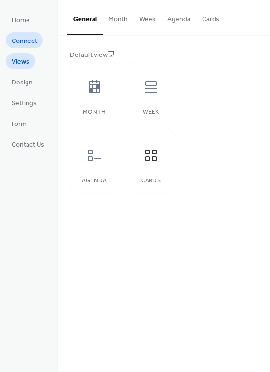
click at [27, 45] on span "Connect" at bounding box center [25, 41] width 26 height 10
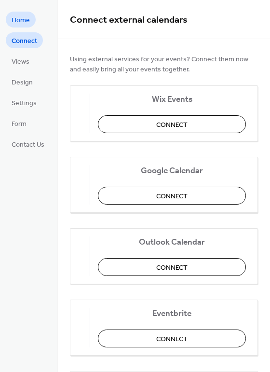
click at [24, 18] on span "Home" at bounding box center [21, 20] width 18 height 10
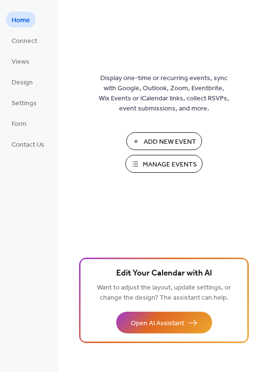
click at [144, 164] on span "Manage Events" at bounding box center [170, 165] width 54 height 10
click at [14, 37] on span "Connect" at bounding box center [25, 41] width 26 height 10
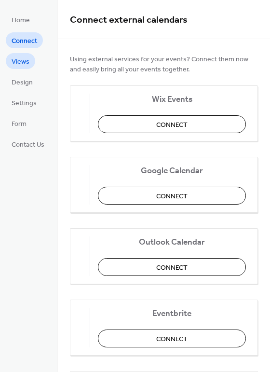
click at [24, 60] on span "Views" at bounding box center [21, 62] width 18 height 10
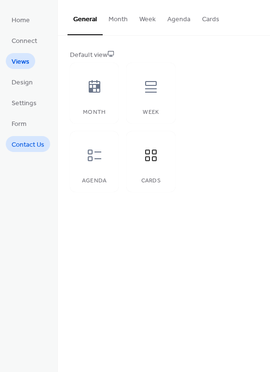
click at [45, 146] on link "Contact Us" at bounding box center [28, 144] width 44 height 16
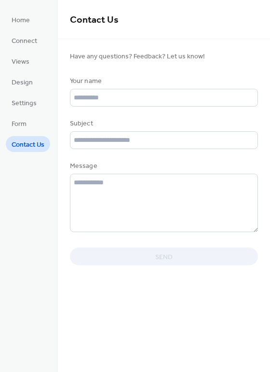
click at [37, 125] on ul "Home Connect Views Design Settings Form Contact Us" at bounding box center [28, 82] width 44 height 140
click at [25, 124] on span "Form" at bounding box center [19, 124] width 15 height 10
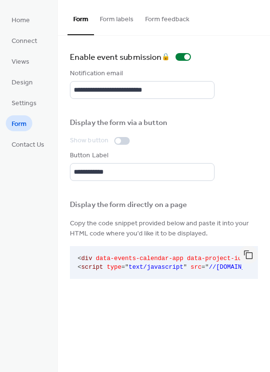
click at [118, 19] on button "Form labels" at bounding box center [116, 17] width 45 height 34
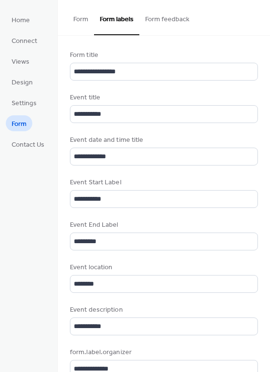
click at [168, 19] on button "Form feedback" at bounding box center [167, 17] width 56 height 34
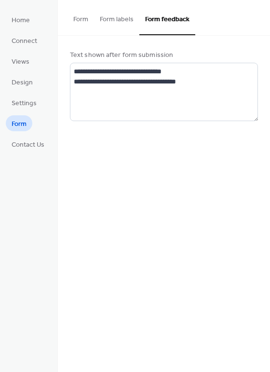
click at [84, 18] on button "Form" at bounding box center [81, 17] width 27 height 34
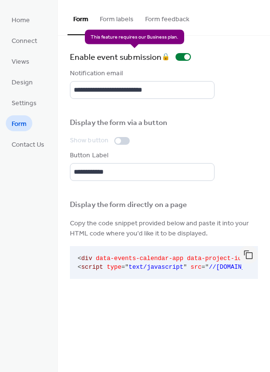
click at [186, 56] on div "Enable event submission 🔒" at bounding box center [132, 57] width 125 height 14
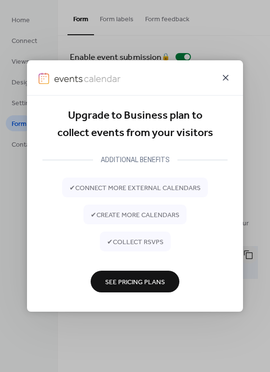
click at [229, 76] on icon at bounding box center [226, 78] width 12 height 12
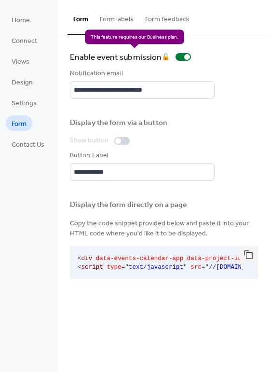
click at [187, 55] on div "Enable event submission 🔒" at bounding box center [132, 57] width 125 height 14
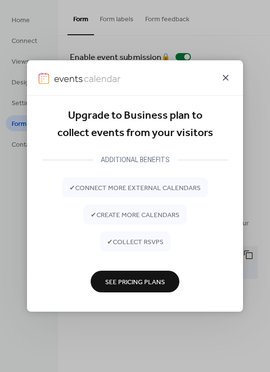
click at [226, 74] on icon at bounding box center [226, 78] width 12 height 12
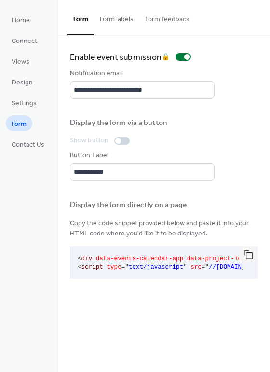
click at [118, 140] on div at bounding box center [118, 141] width 6 height 6
click at [116, 139] on div at bounding box center [118, 141] width 6 height 6
click at [248, 255] on button "button" at bounding box center [248, 254] width 19 height 17
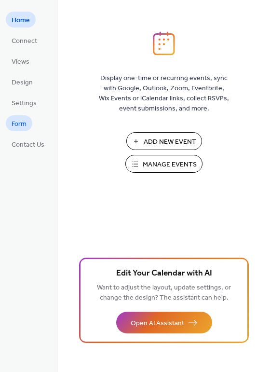
click at [22, 120] on span "Form" at bounding box center [19, 124] width 15 height 10
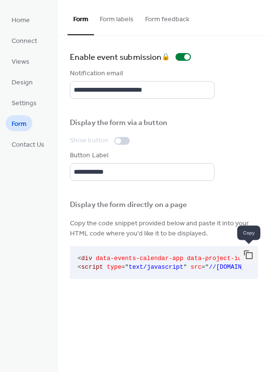
click at [248, 256] on button "button" at bounding box center [248, 254] width 19 height 17
click at [247, 252] on div at bounding box center [248, 254] width 19 height 17
click at [188, 257] on span "data-project-id" at bounding box center [214, 258] width 55 height 7
click at [202, 264] on span "=" at bounding box center [204, 267] width 4 height 7
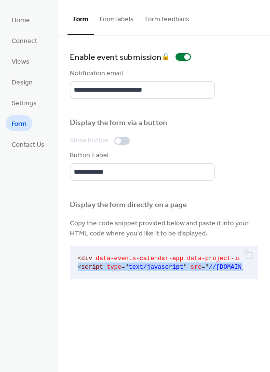
click at [202, 264] on span "=" at bounding box center [204, 267] width 4 height 7
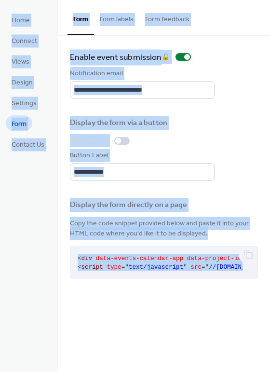
click at [55, 251] on div "Home Connect Views Design Settings Form Contact Us" at bounding box center [29, 186] width 58 height 372
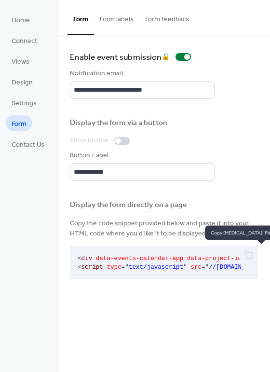
click at [252, 253] on div at bounding box center [248, 254] width 19 height 17
click at [250, 255] on div at bounding box center [248, 254] width 19 height 17
click at [216, 264] on span "//[DOMAIN_NAME][URL]" at bounding box center [245, 267] width 73 height 7
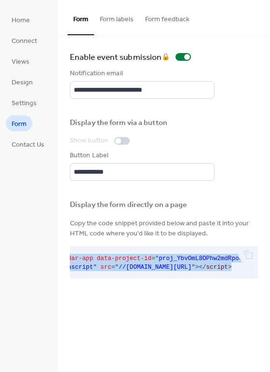
scroll to position [0, 180]
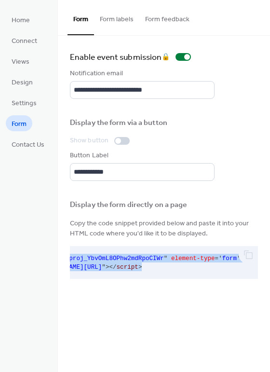
drag, startPoint x: 78, startPoint y: 258, endPoint x: 218, endPoint y: 261, distance: 139.4
click at [250, 268] on div "< div data-events-calendar-app data-project-id = " proj_YbvOmL8OPhw2mdRpoCIWr "…" at bounding box center [164, 262] width 188 height 33
copy code "< div data-events-calendar-app data-project-id = " proj_YbvOmL8OPhw2mdRpoCIWr "…"
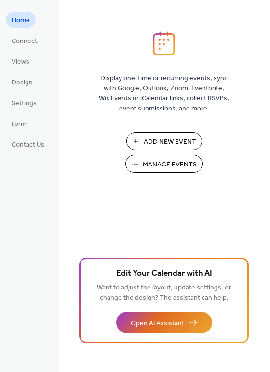
click at [165, 164] on span "Manage Events" at bounding box center [170, 165] width 54 height 10
click at [22, 103] on span "Settings" at bounding box center [24, 103] width 25 height 10
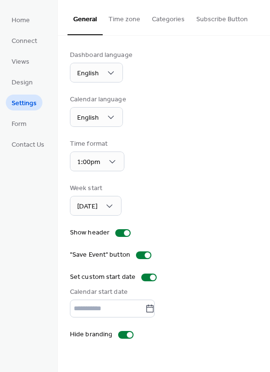
click at [172, 15] on button "Categories" at bounding box center [168, 17] width 44 height 34
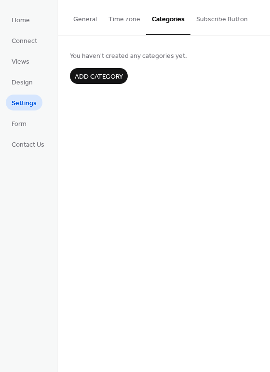
click at [114, 66] on div at bounding box center [164, 64] width 188 height 8
click at [116, 77] on span "Add category" at bounding box center [99, 77] width 48 height 10
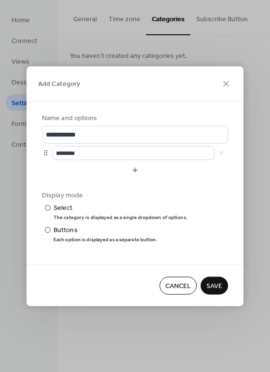
click at [180, 282] on span "Cancel" at bounding box center [178, 286] width 26 height 10
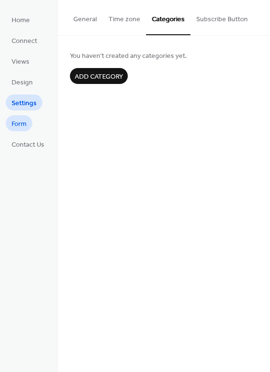
click at [25, 125] on span "Form" at bounding box center [19, 124] width 15 height 10
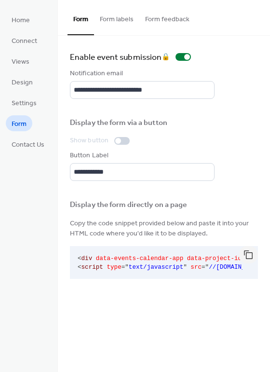
click at [118, 140] on div at bounding box center [118, 141] width 6 height 6
click at [115, 137] on div at bounding box center [121, 141] width 15 height 8
click at [116, 138] on div at bounding box center [121, 141] width 15 height 8
click at [116, 138] on div at bounding box center [118, 141] width 6 height 6
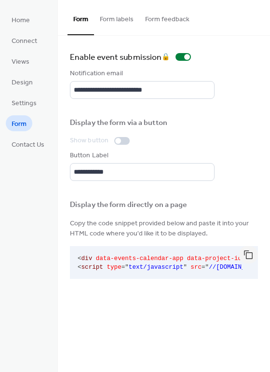
click at [116, 138] on div at bounding box center [118, 141] width 6 height 6
click at [122, 140] on div at bounding box center [121, 141] width 15 height 8
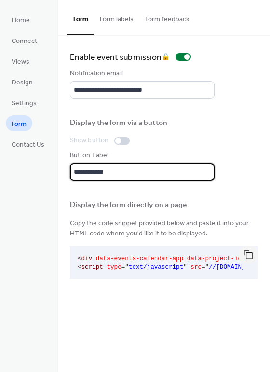
click at [117, 170] on input "**********" at bounding box center [142, 172] width 145 height 18
click at [111, 140] on label "Show button" at bounding box center [102, 141] width 64 height 10
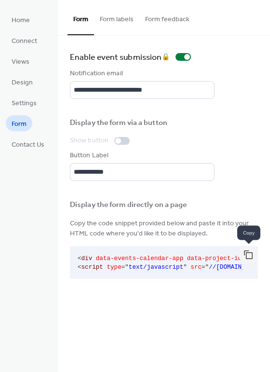
click at [249, 256] on button "button" at bounding box center [248, 254] width 19 height 17
click at [120, 138] on div at bounding box center [121, 141] width 15 height 8
click at [115, 140] on div at bounding box center [118, 141] width 6 height 6
click at [116, 141] on div at bounding box center [118, 141] width 6 height 6
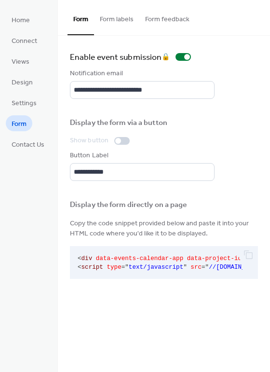
click at [117, 22] on button "Form labels" at bounding box center [116, 17] width 45 height 34
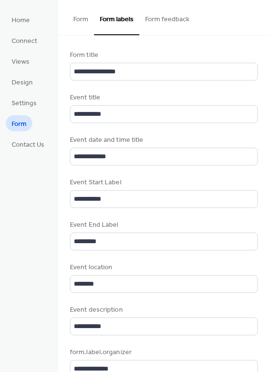
click at [181, 19] on button "Form feedback" at bounding box center [167, 17] width 56 height 34
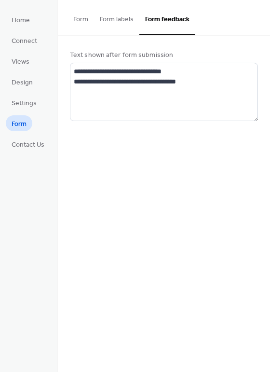
click at [121, 13] on button "Form labels" at bounding box center [116, 17] width 45 height 34
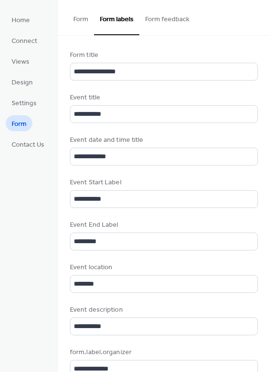
click at [81, 19] on button "Form" at bounding box center [81, 17] width 27 height 34
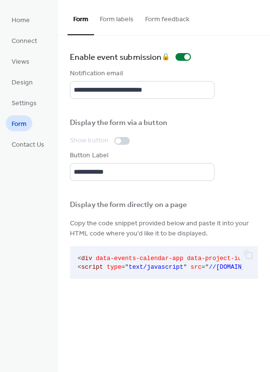
drag, startPoint x: 205, startPoint y: 256, endPoint x: 142, endPoint y: 256, distance: 63.2
click at [205, 256] on span "data-project-id" at bounding box center [214, 258] width 55 height 7
click at [77, 258] on pre "< div data-events-calendar-app data-project-id = " proj_YbvOmL8OPhw2mdRpoCIWr "…" at bounding box center [156, 262] width 173 height 33
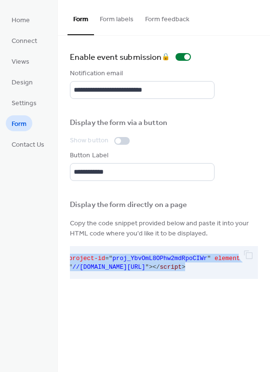
scroll to position [0, 180]
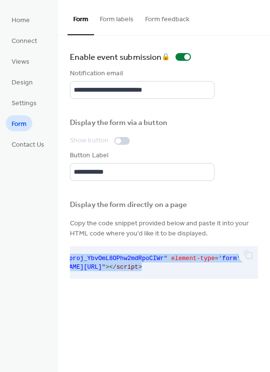
drag, startPoint x: 77, startPoint y: 258, endPoint x: 242, endPoint y: 270, distance: 164.9
click at [242, 270] on pre "< div data-events-calendar-app data-project-id = " proj_YbvOmL8OPhw2mdRpoCIWr "…" at bounding box center [156, 262] width 173 height 33
copy code "< div data-events-calendar-app data-project-id = " proj_YbvOmL8OPhw2mdRpoCIWr "…"
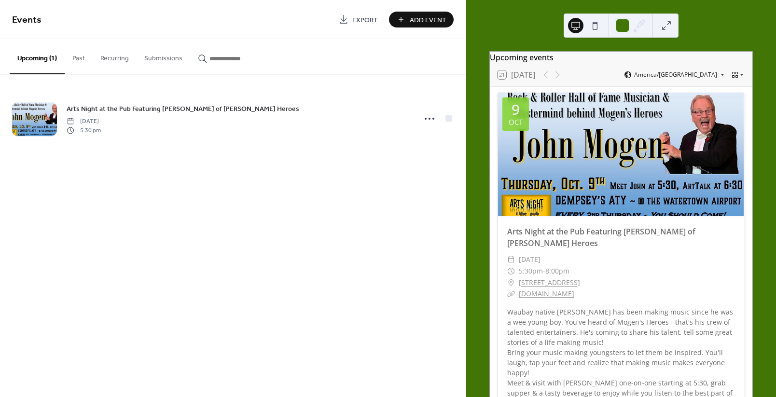
click at [360, 17] on span "Export" at bounding box center [365, 20] width 26 height 10
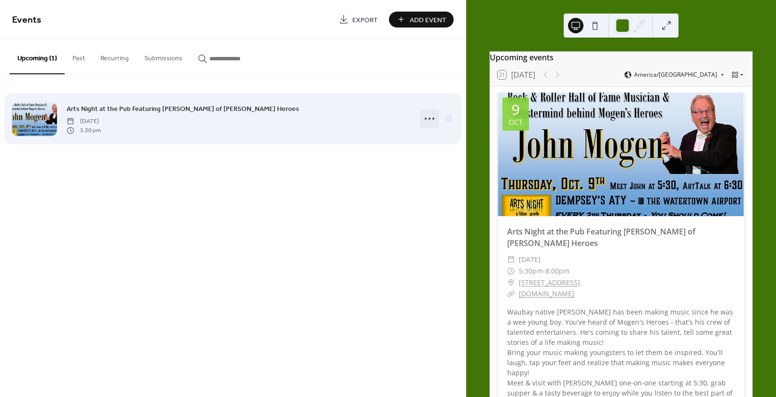
click at [430, 114] on icon at bounding box center [429, 118] width 15 height 15
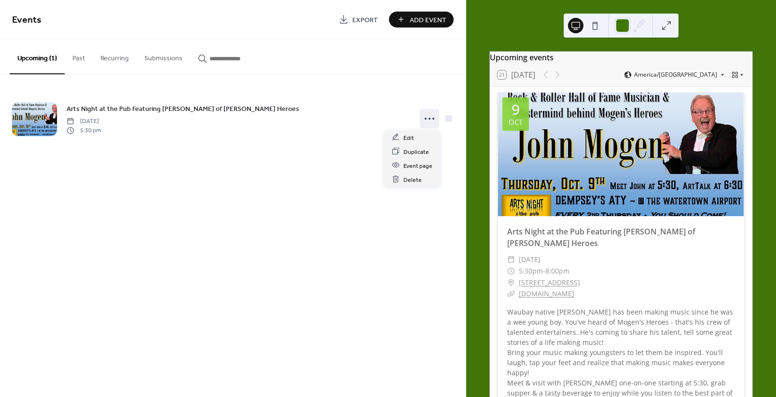
click at [422, 57] on div "Upcoming (1) Past Recurring Submissions" at bounding box center [232, 57] width 465 height 36
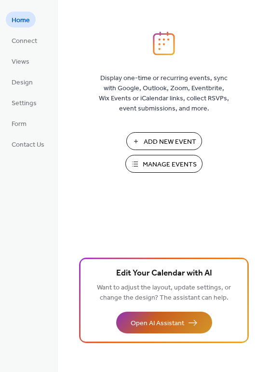
click at [190, 317] on button "Open AI Assistant" at bounding box center [164, 323] width 96 height 22
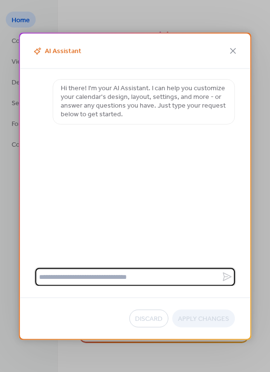
click at [119, 278] on textarea at bounding box center [128, 277] width 186 height 18
type textarea "**********"
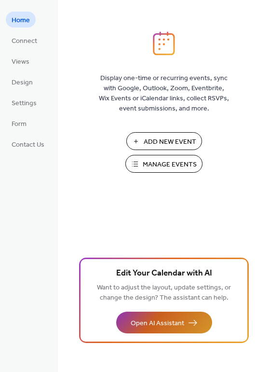
click at [140, 314] on button "Open AI Assistant" at bounding box center [164, 323] width 96 height 22
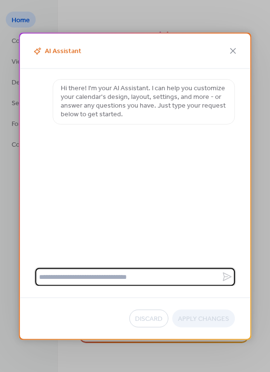
click at [87, 273] on textarea at bounding box center [128, 277] width 186 height 18
type textarea "**********"
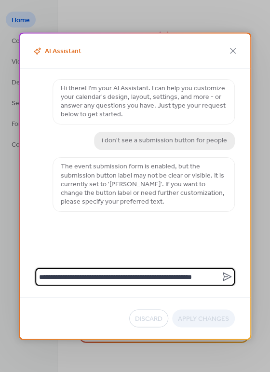
type textarea "**********"
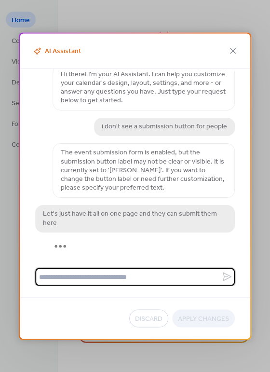
scroll to position [38, 0]
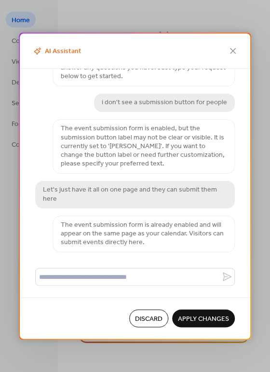
click at [203, 319] on span "Apply Changes" at bounding box center [203, 319] width 51 height 10
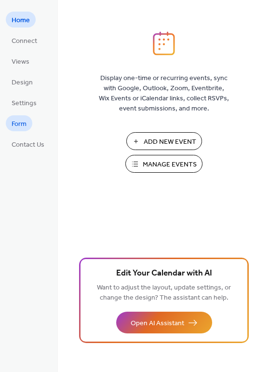
click at [22, 125] on span "Form" at bounding box center [19, 124] width 15 height 10
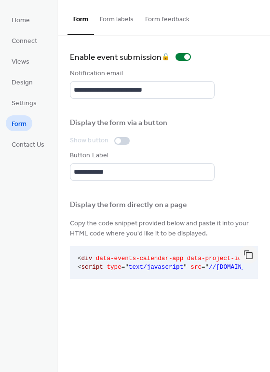
click at [114, 136] on label "Show button" at bounding box center [102, 141] width 64 height 10
click at [118, 139] on div at bounding box center [118, 141] width 6 height 6
drag, startPoint x: 118, startPoint y: 139, endPoint x: 104, endPoint y: 150, distance: 17.2
click at [136, 139] on div "Show button" at bounding box center [142, 141] width 145 height 10
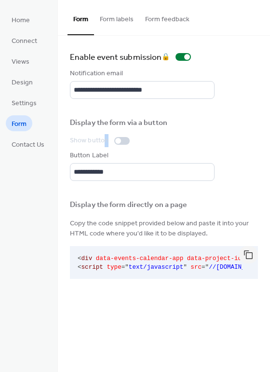
drag, startPoint x: 105, startPoint y: 140, endPoint x: 114, endPoint y: 138, distance: 9.9
click at [122, 136] on label "Show button" at bounding box center [102, 141] width 64 height 10
click at [120, 141] on div at bounding box center [118, 141] width 6 height 6
click at [120, 139] on div at bounding box center [121, 141] width 15 height 8
click at [120, 139] on div at bounding box center [118, 141] width 6 height 6
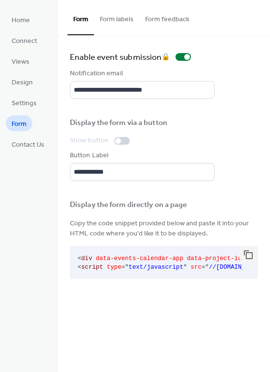
click at [118, 139] on div at bounding box center [118, 141] width 6 height 6
click at [118, 140] on div at bounding box center [118, 141] width 6 height 6
click at [118, 139] on div at bounding box center [118, 141] width 6 height 6
click at [116, 138] on div at bounding box center [118, 141] width 6 height 6
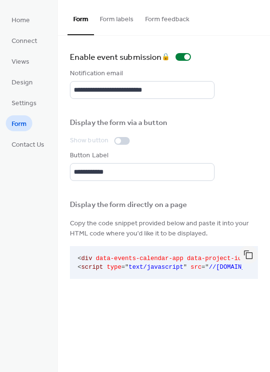
click at [130, 233] on span "Copy the code snippet provided below and paste it into your HTML code where you…" at bounding box center [164, 228] width 188 height 20
drag, startPoint x: 172, startPoint y: 216, endPoint x: 177, endPoint y: 231, distance: 16.0
click at [172, 216] on div "Display the form directly on a page Copy the code snippet provided below and pa…" at bounding box center [164, 237] width 188 height 89
click at [250, 258] on button "button" at bounding box center [248, 254] width 19 height 17
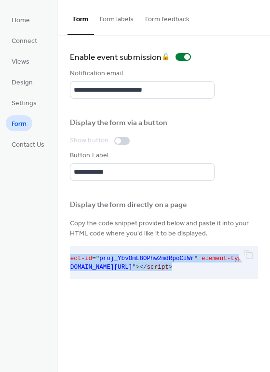
scroll to position [0, 180]
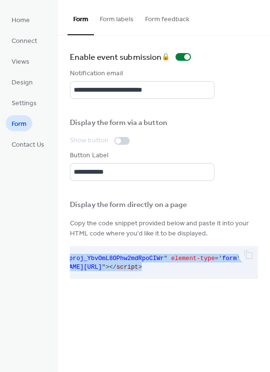
drag, startPoint x: 78, startPoint y: 257, endPoint x: 173, endPoint y: 266, distance: 95.5
click at [173, 266] on pre "< div data-events-calendar-app data-project-id = " proj_YbvOmL8OPhw2mdRpoCIWr "…" at bounding box center [156, 262] width 173 height 33
copy code "< div data-events-calendar-app data-project-id = " proj_YbvOmL8OPhw2mdRpoCIWr "…"
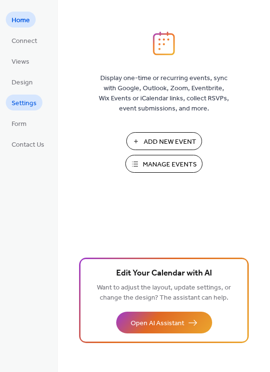
click at [27, 100] on span "Settings" at bounding box center [24, 103] width 25 height 10
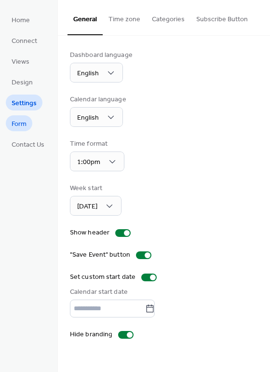
click at [28, 126] on link "Form" at bounding box center [19, 123] width 27 height 16
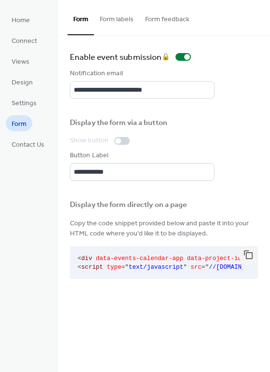
click at [108, 19] on button "Form labels" at bounding box center [116, 17] width 45 height 34
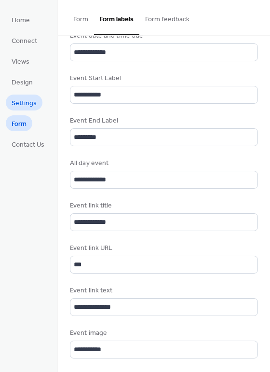
click at [28, 103] on span "Settings" at bounding box center [24, 103] width 25 height 10
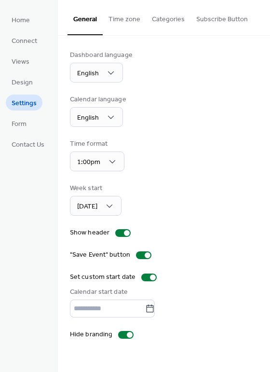
click at [130, 17] on button "Time zone" at bounding box center [124, 17] width 43 height 34
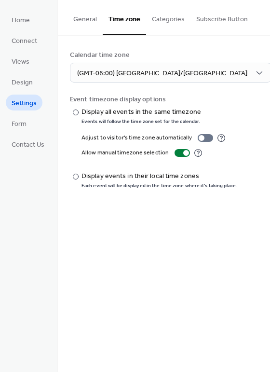
click at [163, 22] on button "Categories" at bounding box center [168, 17] width 44 height 34
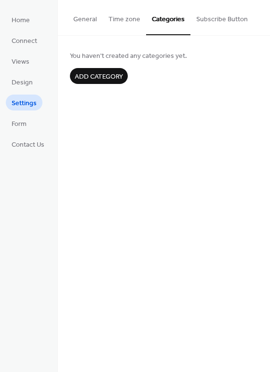
click at [233, 19] on button "Subscribe Button" at bounding box center [222, 17] width 63 height 34
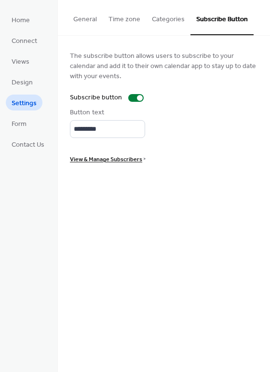
click at [130, 157] on span "View & Manage Subscribers" at bounding box center [106, 159] width 72 height 10
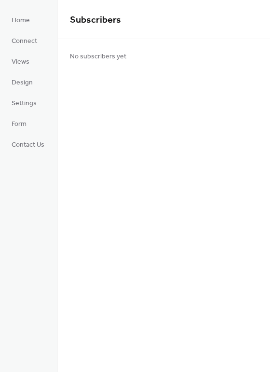
click at [198, 67] on div "No subscribers yet" at bounding box center [164, 55] width 212 height 33
click at [19, 19] on span "Home" at bounding box center [21, 20] width 18 height 10
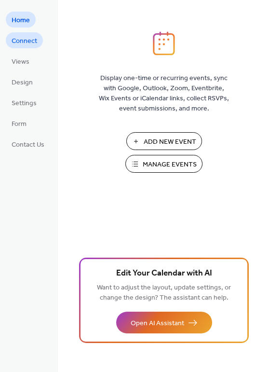
click at [22, 37] on span "Connect" at bounding box center [25, 41] width 26 height 10
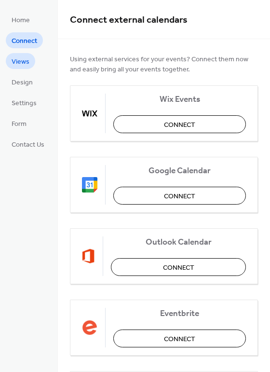
click at [21, 58] on span "Views" at bounding box center [21, 62] width 18 height 10
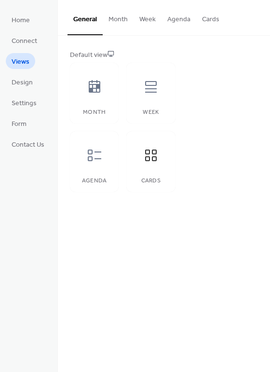
click at [209, 20] on button "Cards" at bounding box center [210, 17] width 29 height 34
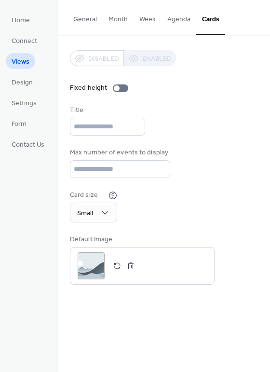
click at [147, 57] on div "Disabled Enabled" at bounding box center [123, 58] width 107 height 16
click at [147, 58] on div "Disabled Enabled" at bounding box center [123, 58] width 107 height 16
drag, startPoint x: 149, startPoint y: 61, endPoint x: 164, endPoint y: 93, distance: 35.4
click at [149, 62] on div "Disabled Enabled" at bounding box center [123, 58] width 107 height 16
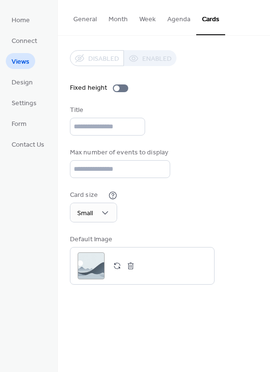
click at [93, 60] on div "Disabled Enabled" at bounding box center [123, 58] width 107 height 16
click at [222, 66] on div "Disabled Enabled" at bounding box center [164, 60] width 188 height 21
click at [169, 58] on div "Disabled Enabled" at bounding box center [123, 58] width 107 height 16
click at [26, 82] on span "Design" at bounding box center [22, 83] width 21 height 10
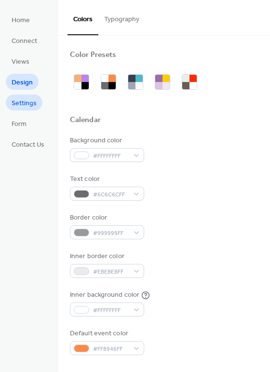
click at [22, 100] on span "Settings" at bounding box center [24, 103] width 25 height 10
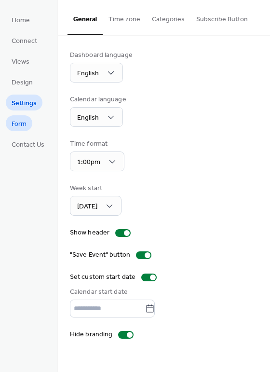
click at [14, 122] on span "Form" at bounding box center [19, 124] width 15 height 10
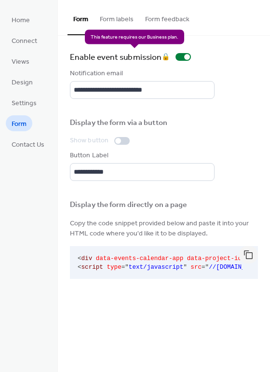
click at [185, 54] on div "Enable event submission 🔒" at bounding box center [132, 57] width 125 height 14
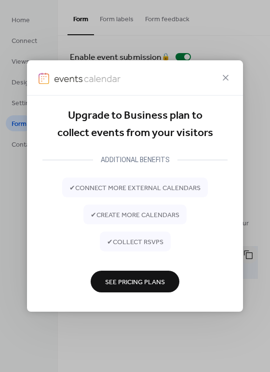
click at [144, 286] on span "See Pricing Plans" at bounding box center [135, 282] width 60 height 10
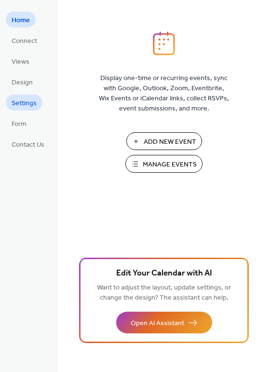
click at [16, 100] on span "Settings" at bounding box center [24, 103] width 25 height 10
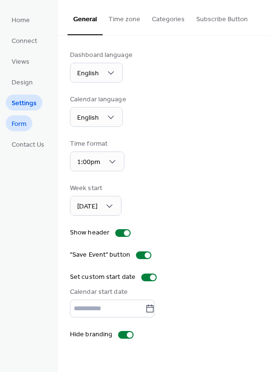
click at [25, 128] on span "Form" at bounding box center [19, 124] width 15 height 10
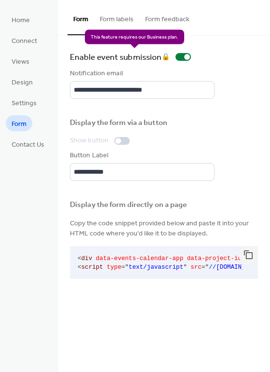
click at [185, 56] on div "Enable event submission 🔒" at bounding box center [132, 57] width 125 height 14
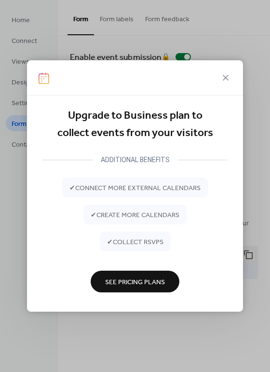
click at [134, 283] on span "See Pricing Plans" at bounding box center [135, 282] width 60 height 10
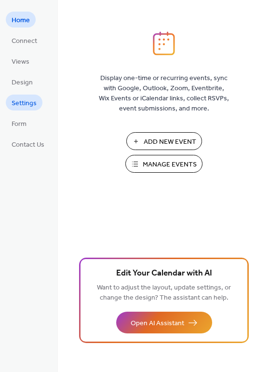
click at [30, 105] on span "Settings" at bounding box center [24, 103] width 25 height 10
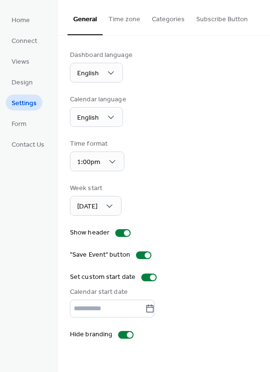
click at [209, 18] on button "Subscribe Button" at bounding box center [222, 17] width 63 height 34
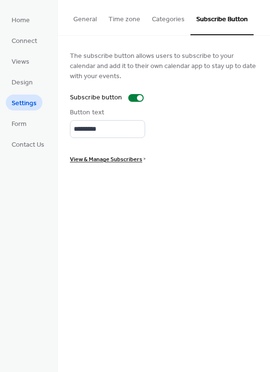
click at [86, 24] on button "General" at bounding box center [85, 17] width 35 height 34
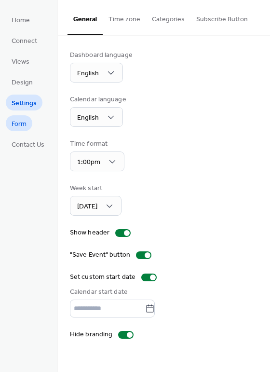
click at [23, 119] on span "Form" at bounding box center [19, 124] width 15 height 10
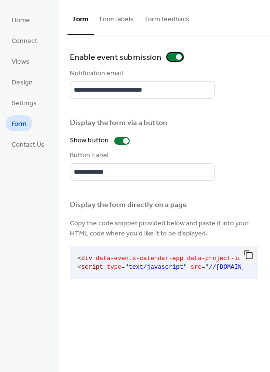
click at [177, 56] on div at bounding box center [179, 57] width 6 height 6
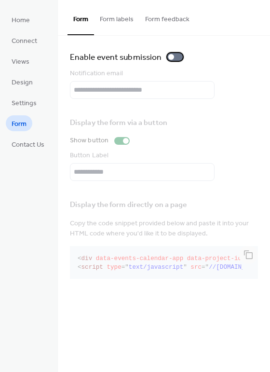
click at [172, 52] on label "Enable event submission" at bounding box center [128, 57] width 117 height 14
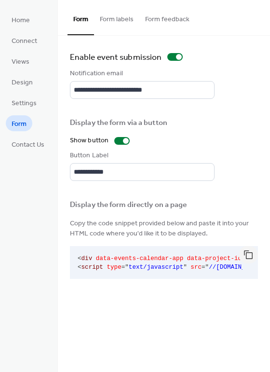
click at [116, 23] on button "Form labels" at bounding box center [116, 17] width 45 height 34
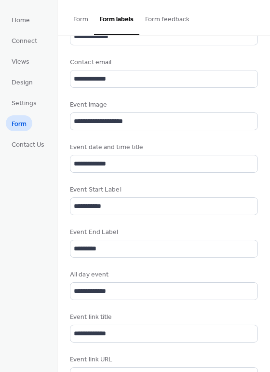
scroll to position [444, 0]
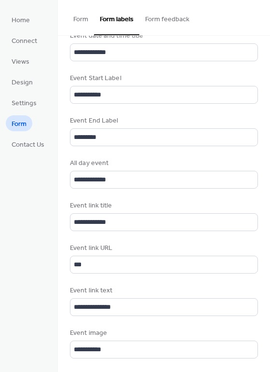
click at [177, 19] on button "Form feedback" at bounding box center [167, 17] width 56 height 34
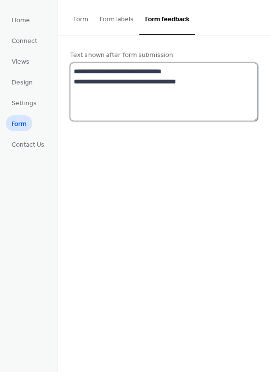
click at [196, 82] on textarea "**********" at bounding box center [164, 92] width 189 height 58
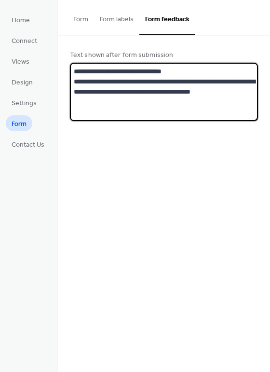
click at [212, 104] on textarea "**********" at bounding box center [164, 92] width 189 height 58
click at [205, 85] on textarea "**********" at bounding box center [164, 92] width 189 height 58
type textarea "**********"
click at [205, 45] on div "**********" at bounding box center [164, 86] width 212 height 100
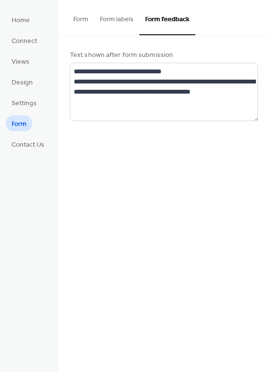
click at [122, 18] on button "Form labels" at bounding box center [116, 17] width 45 height 34
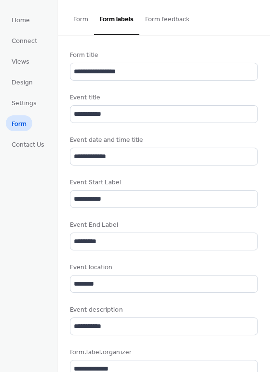
click at [83, 17] on button "Form" at bounding box center [81, 17] width 27 height 34
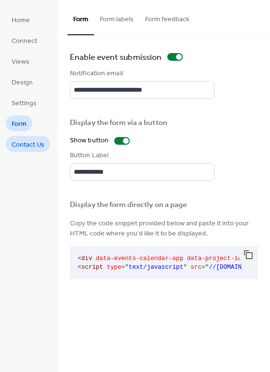
click at [24, 142] on span "Contact Us" at bounding box center [28, 145] width 33 height 10
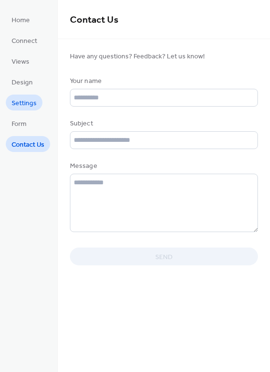
click at [23, 98] on span "Settings" at bounding box center [24, 103] width 25 height 10
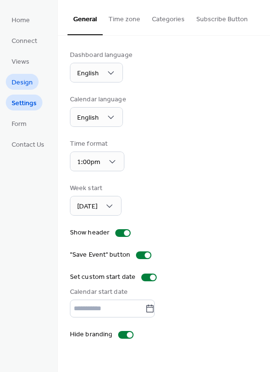
click at [24, 87] on span "Design" at bounding box center [22, 83] width 21 height 10
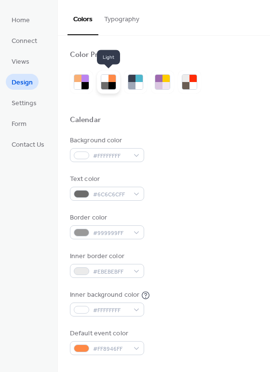
click at [106, 82] on div at bounding box center [104, 85] width 7 height 7
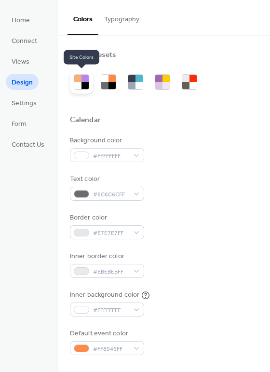
click at [82, 75] on div at bounding box center [85, 78] width 7 height 7
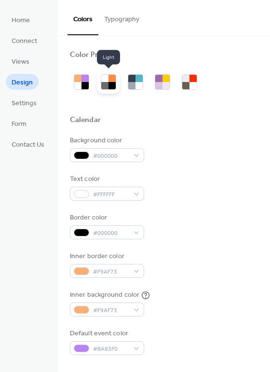
click at [106, 76] on div at bounding box center [104, 78] width 7 height 7
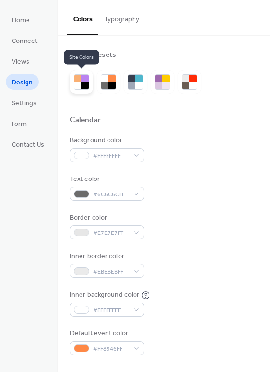
click at [80, 79] on div at bounding box center [77, 78] width 7 height 7
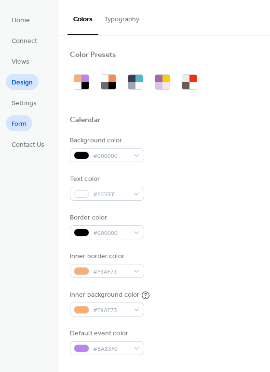
click at [29, 123] on link "Form" at bounding box center [19, 123] width 27 height 16
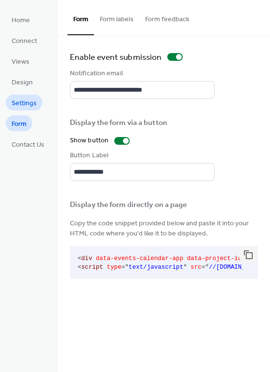
click at [26, 107] on span "Settings" at bounding box center [24, 103] width 25 height 10
